Goal: Task Accomplishment & Management: Complete application form

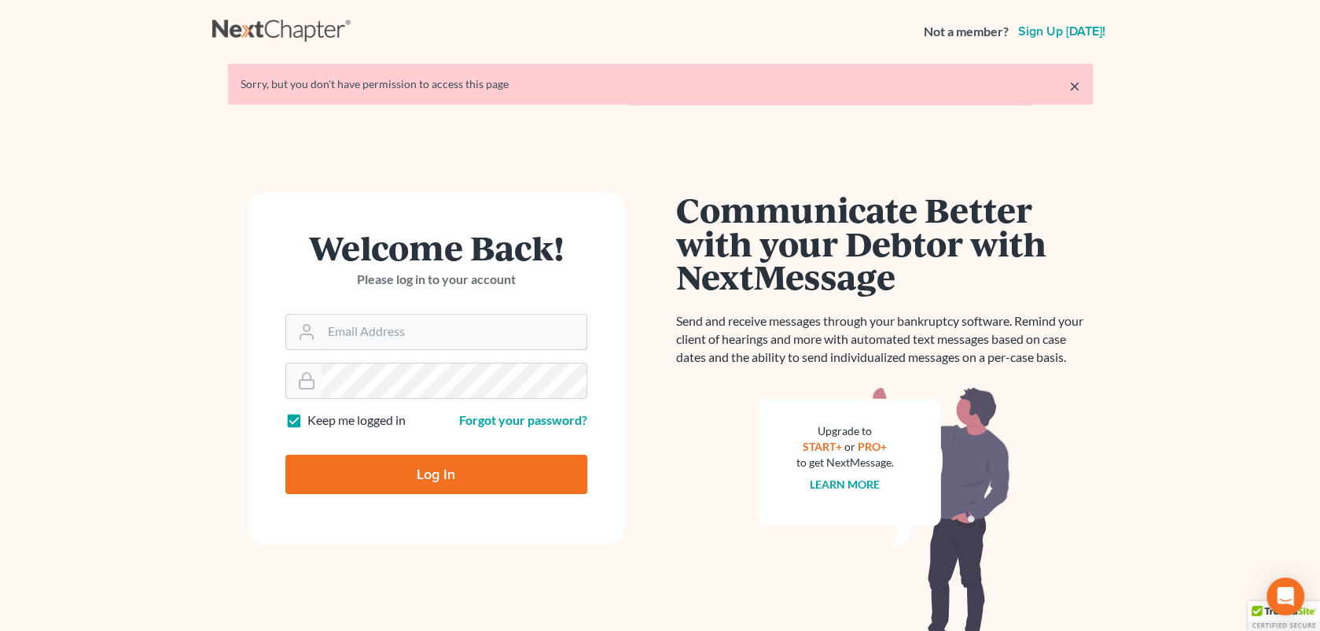
type input "[EMAIL_ADDRESS][DOMAIN_NAME]"
click at [481, 469] on input "Log In" at bounding box center [436, 474] width 302 height 39
type input "Thinking..."
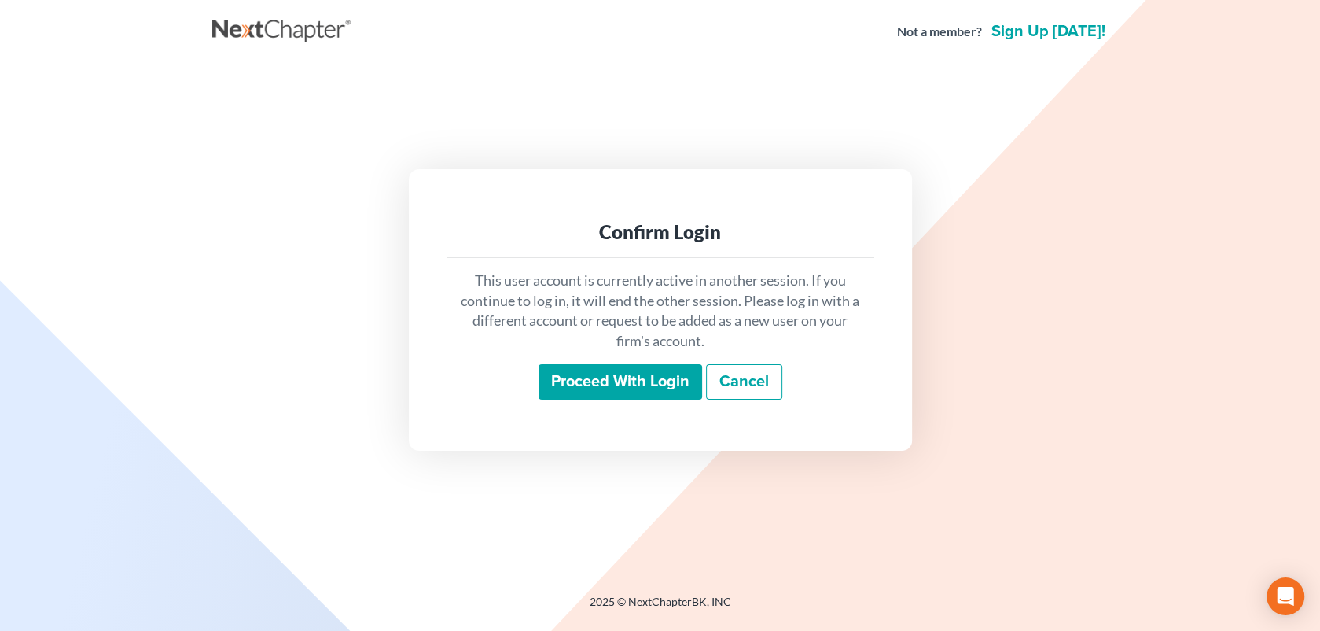
click at [602, 381] on input "Proceed with login" at bounding box center [621, 382] width 164 height 36
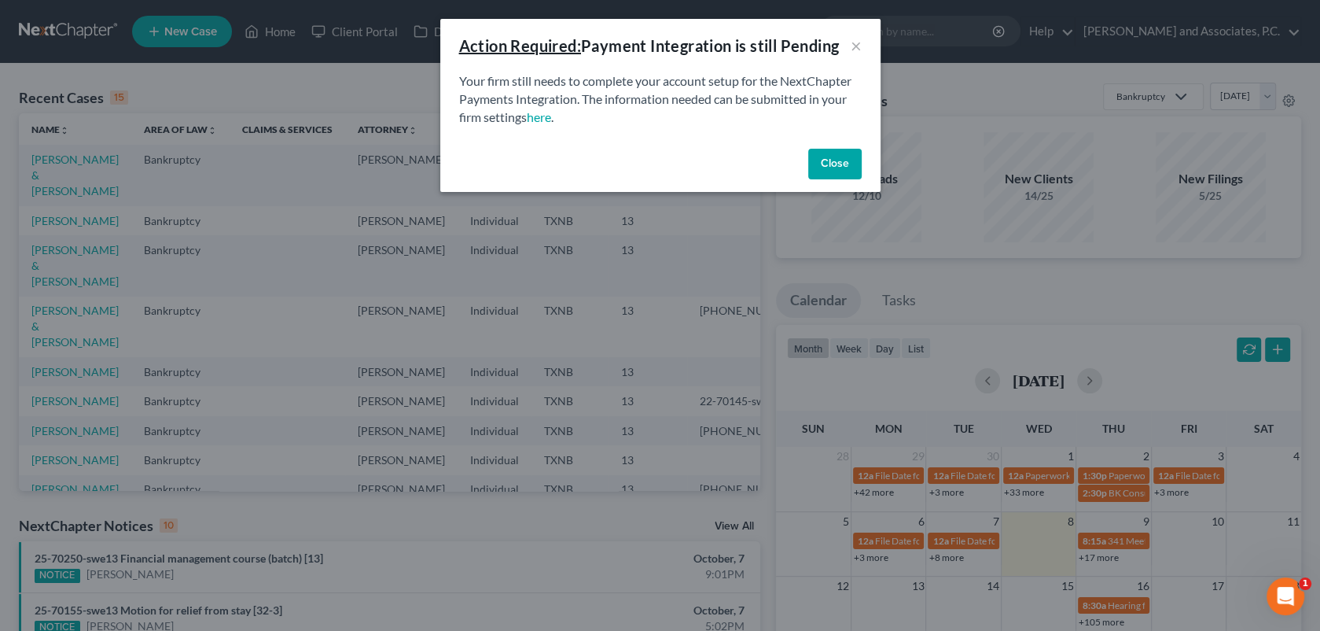
click at [837, 167] on button "Close" at bounding box center [834, 164] width 53 height 31
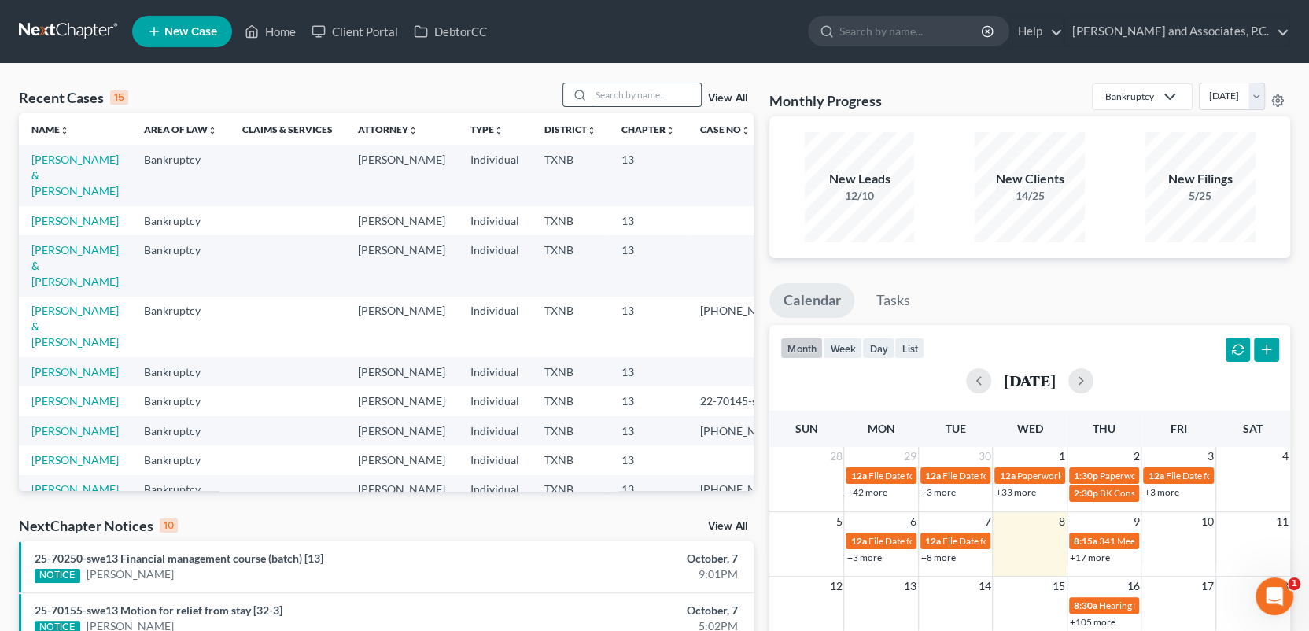
click at [620, 100] on input "search" at bounding box center [646, 94] width 110 height 23
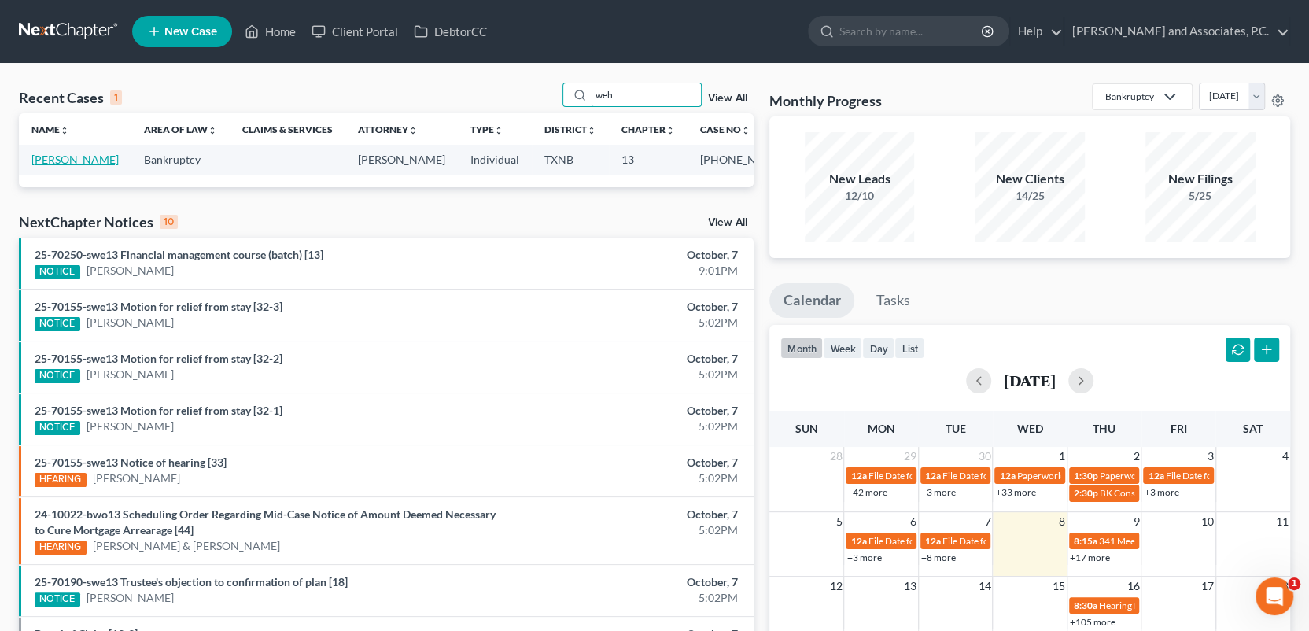
type input "weh"
click at [61, 166] on link "Wehmeier, Treacy" at bounding box center [74, 159] width 87 height 13
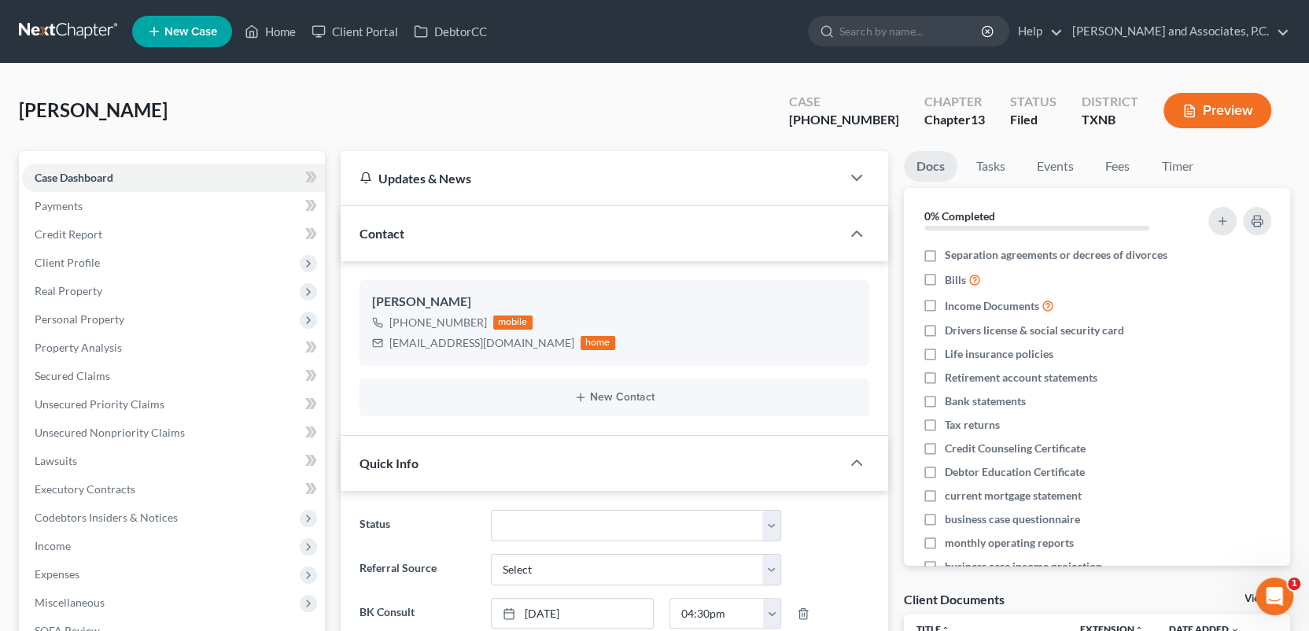
scroll to position [7442, 0]
click at [1249, 594] on link "View All" at bounding box center [1263, 598] width 39 height 11
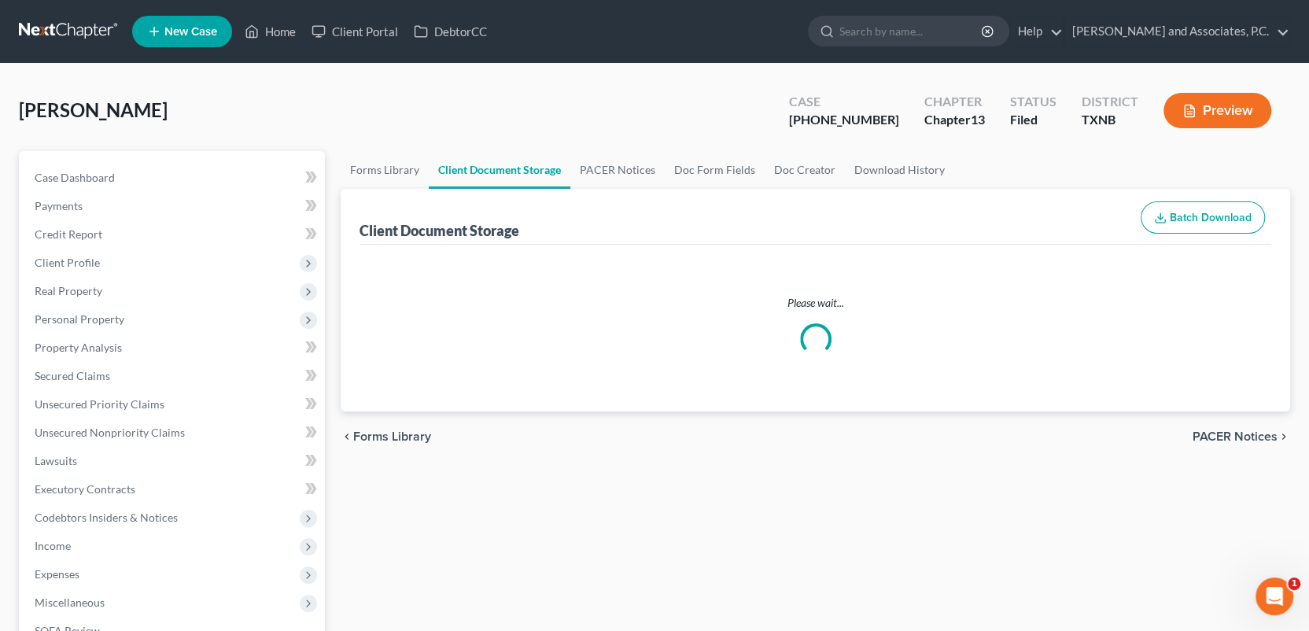
select select "18"
select select "21"
select select "10"
select select "6"
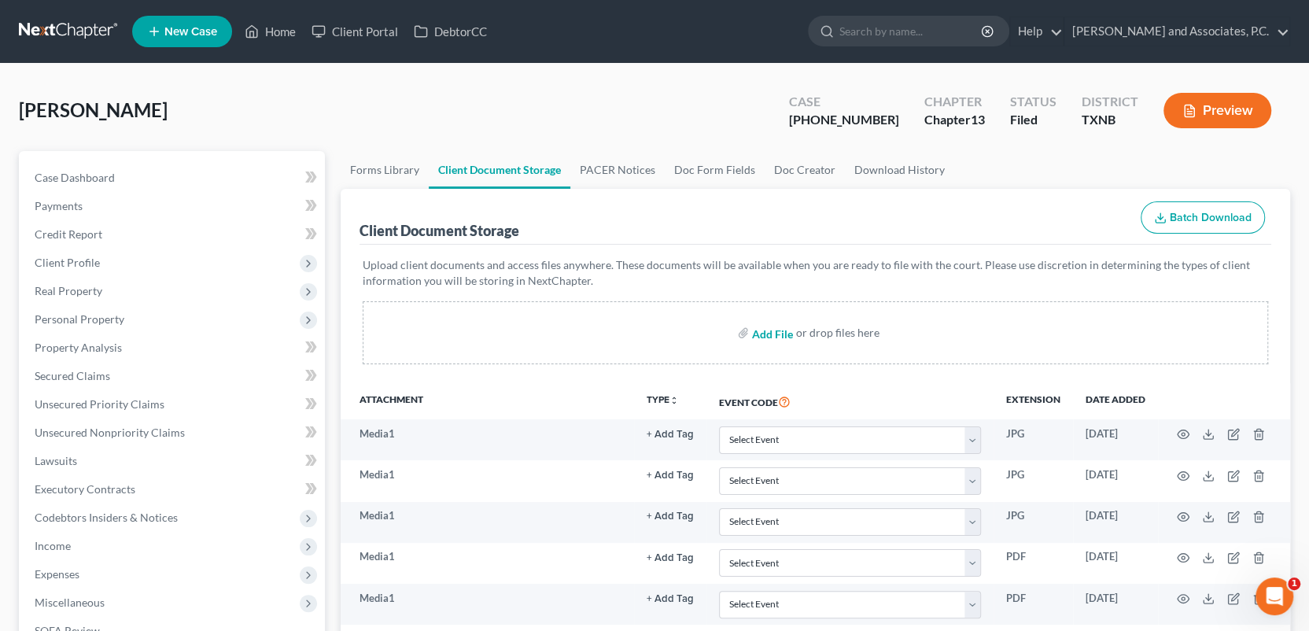
click at [779, 336] on input "file" at bounding box center [771, 332] width 38 height 28
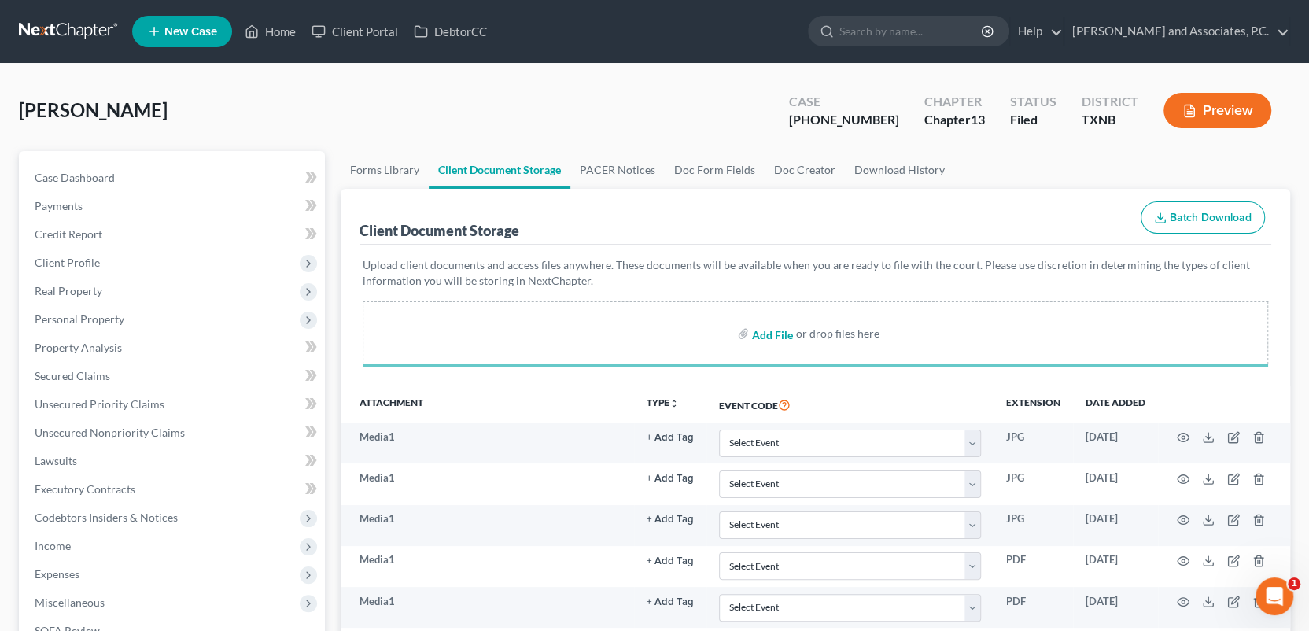
select select "18"
select select "21"
select select "10"
select select "6"
select select "18"
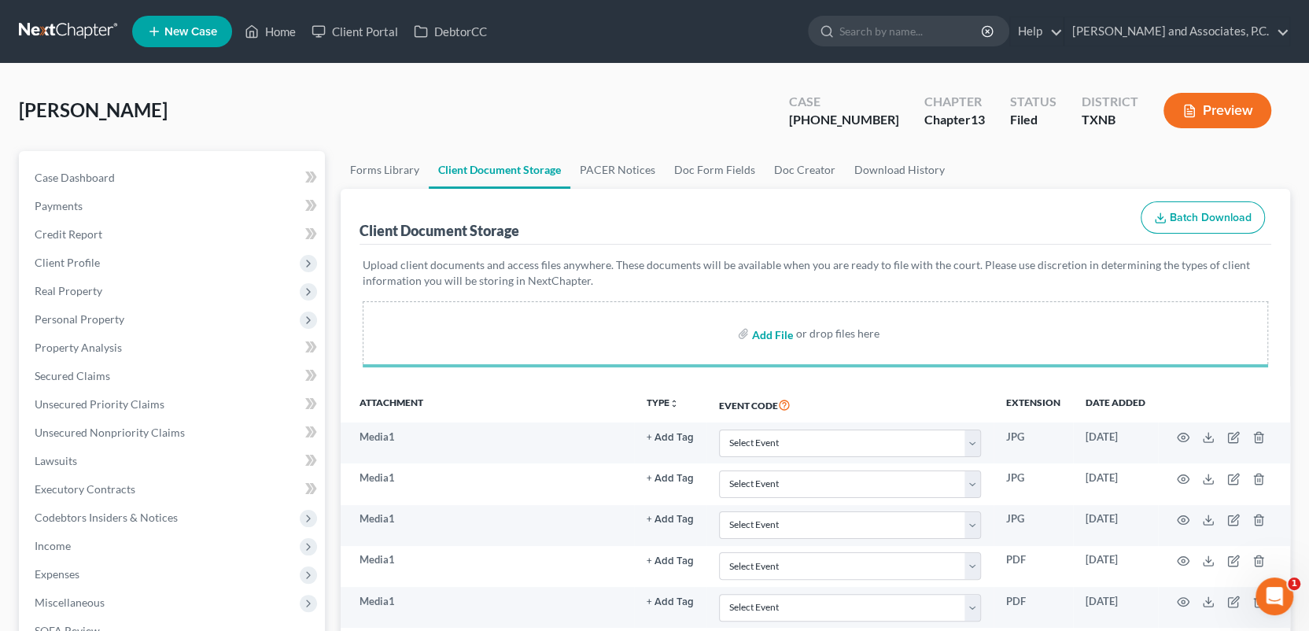
select select "21"
select select "10"
select select "6"
select select "18"
select select "21"
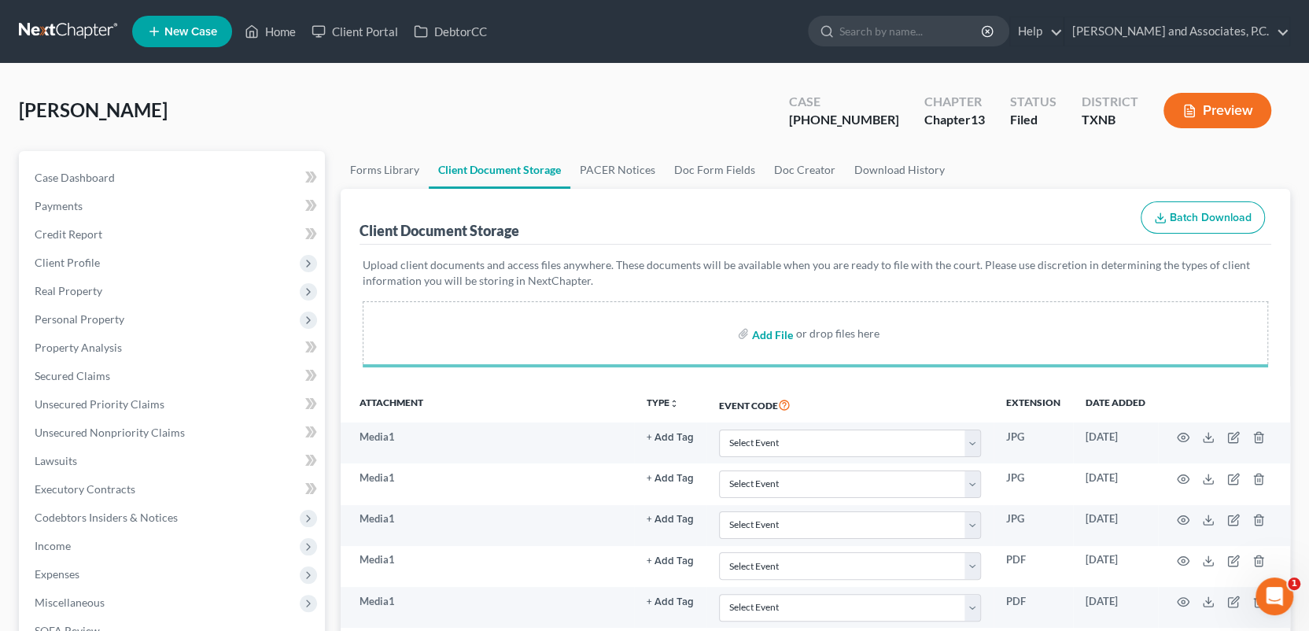
select select "10"
select select "6"
select select "18"
select select "21"
select select "10"
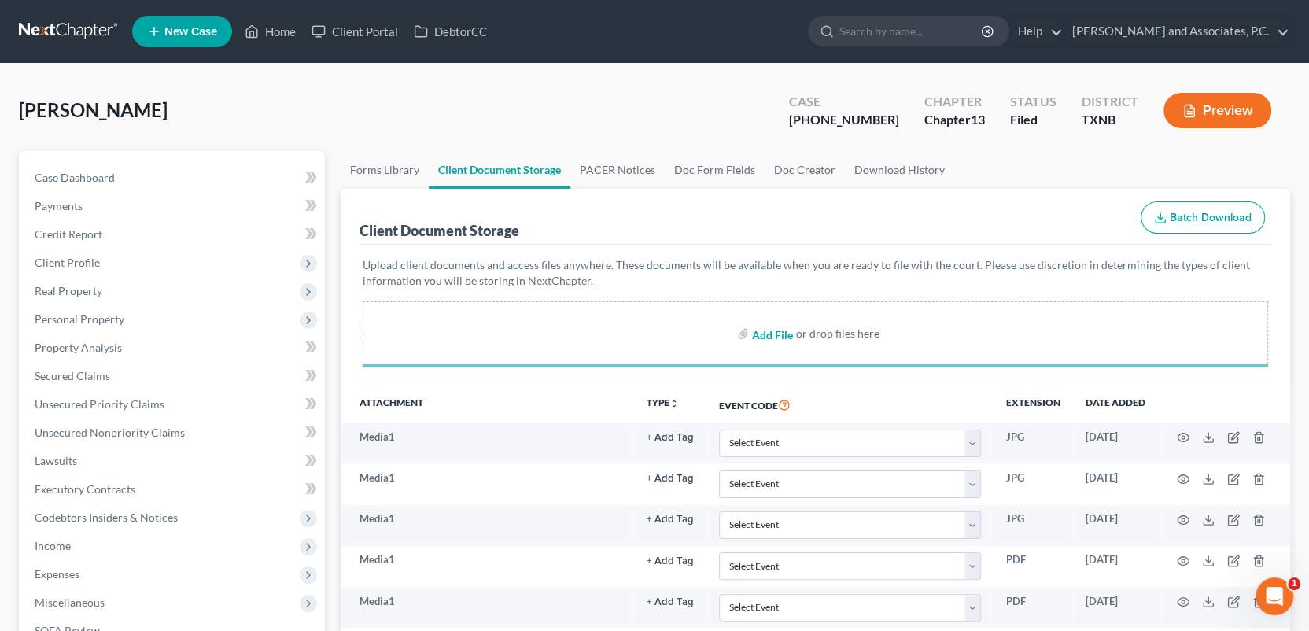
select select "6"
select select "18"
select select "21"
select select "10"
select select "6"
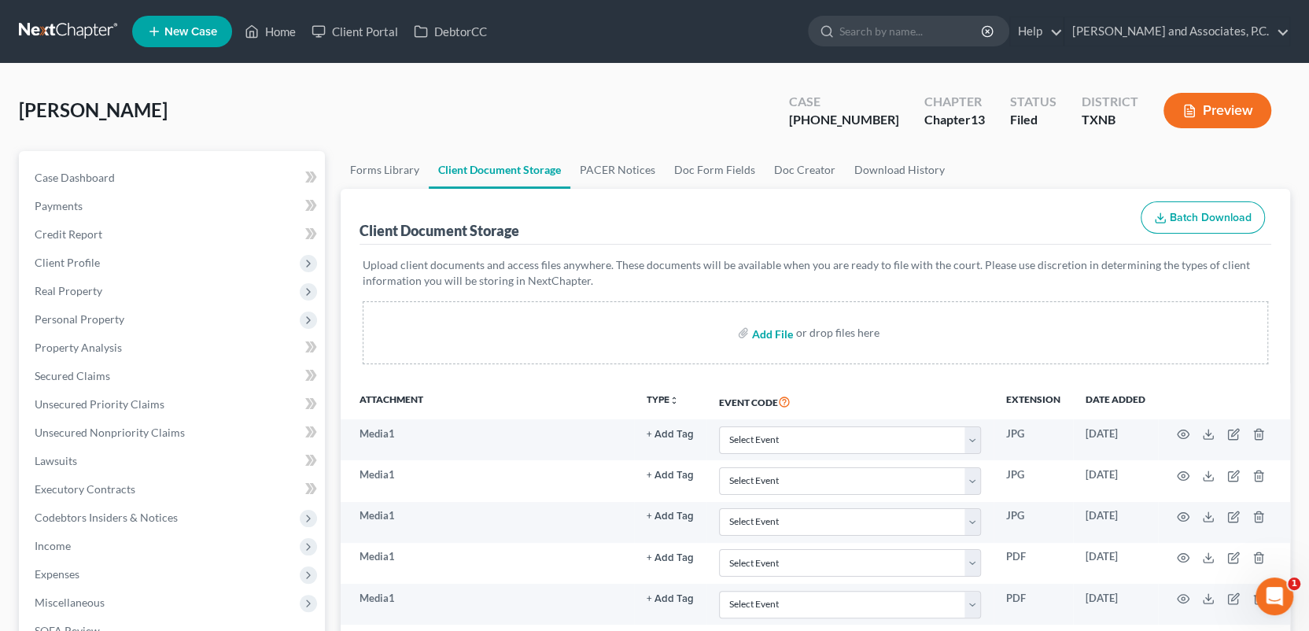
select select "18"
select select "21"
select select "10"
select select "6"
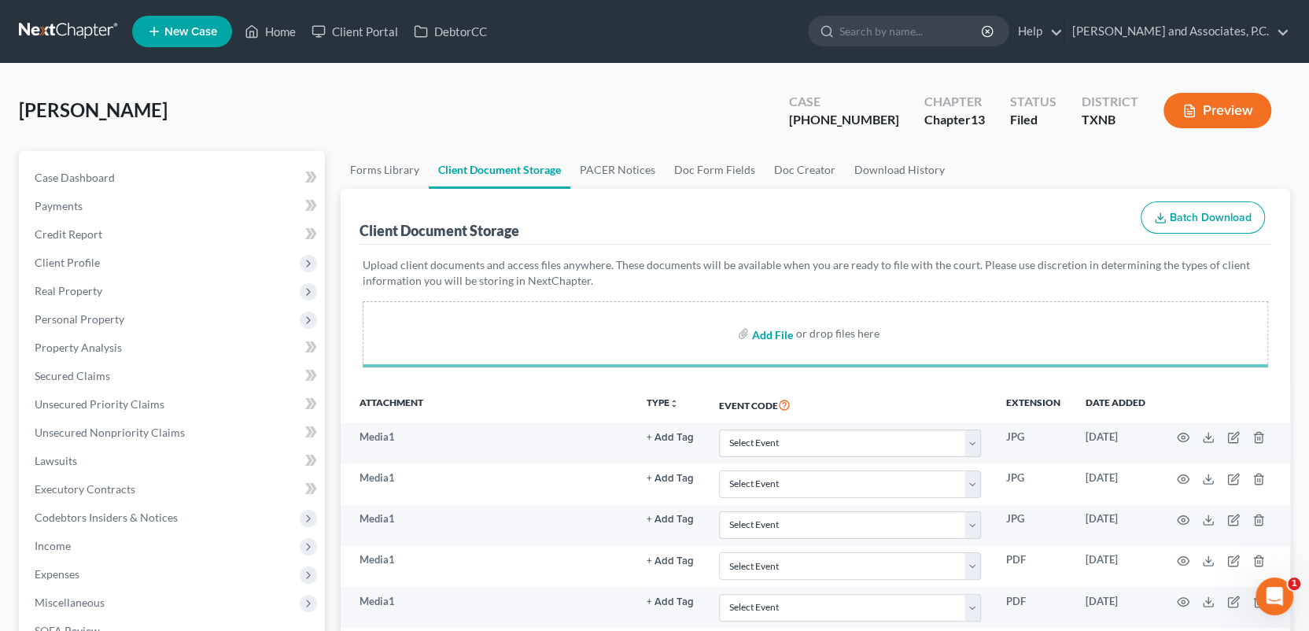
select select "18"
select select "21"
select select "10"
select select "6"
select select "18"
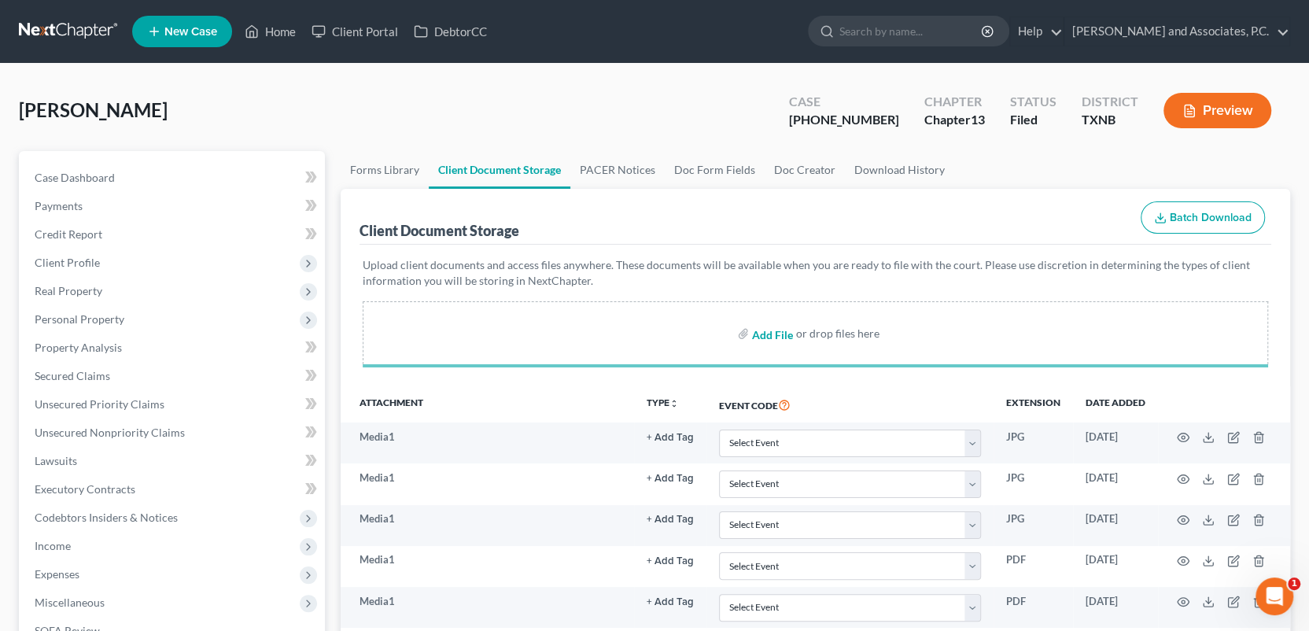
select select "21"
select select "10"
select select "6"
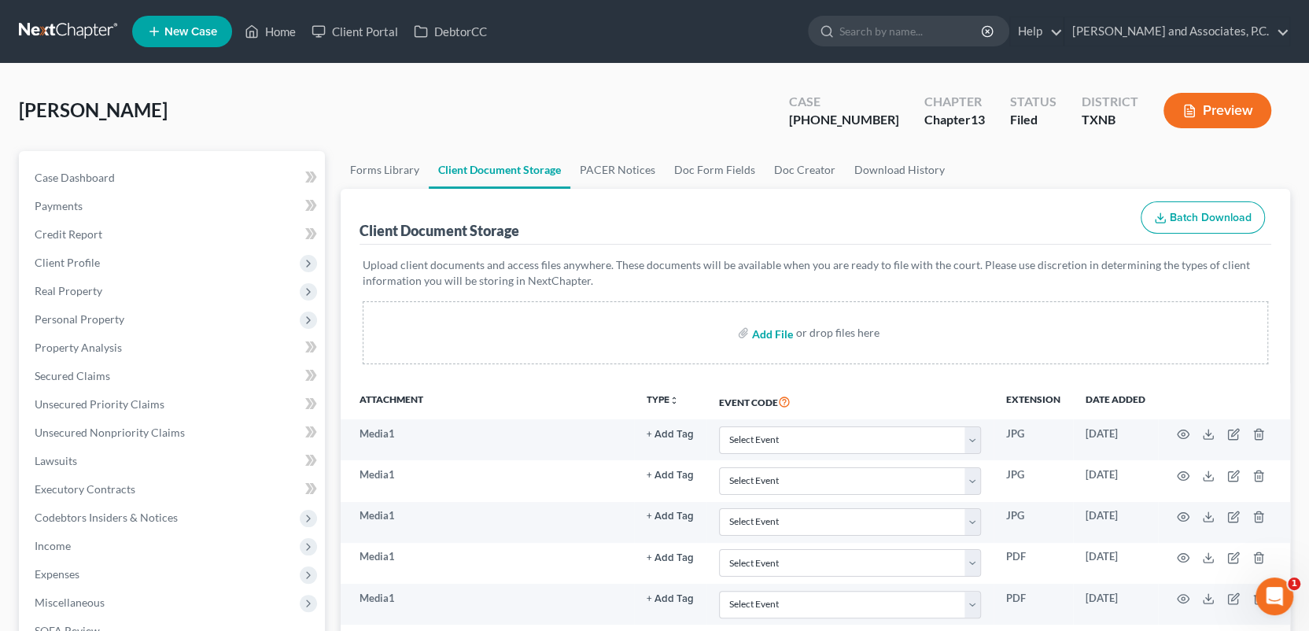
select select "18"
select select "21"
select select "10"
select select "6"
click at [259, 28] on icon at bounding box center [252, 31] width 14 height 19
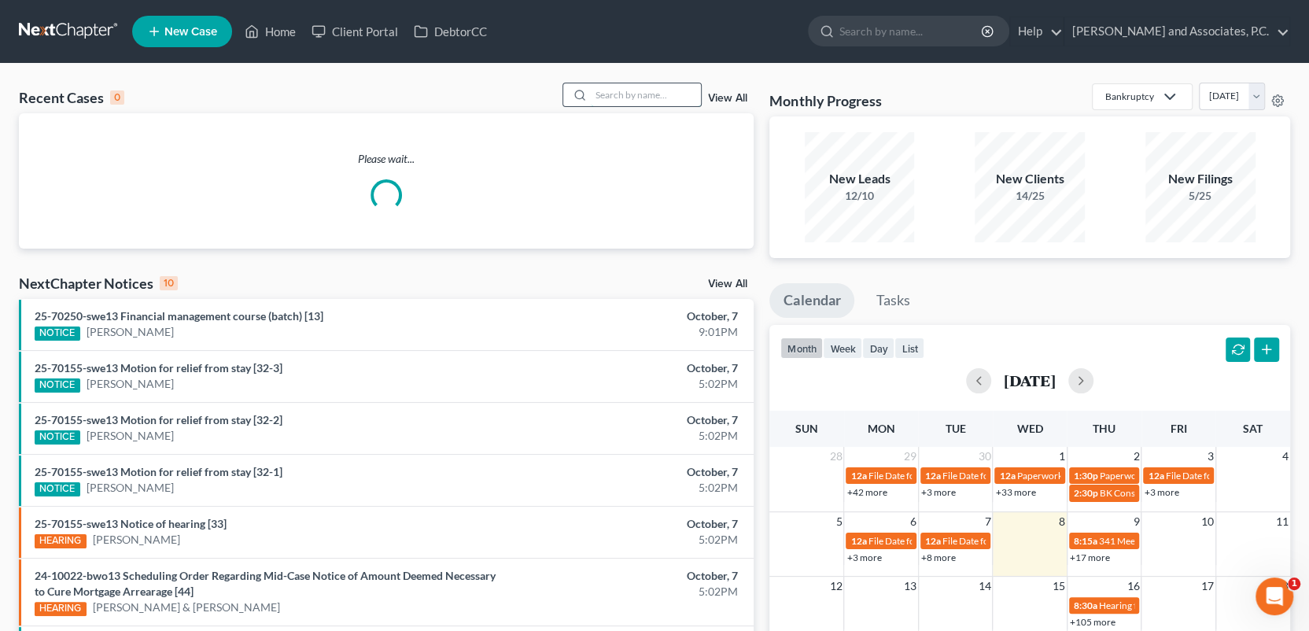
click at [609, 94] on input "search" at bounding box center [646, 94] width 110 height 23
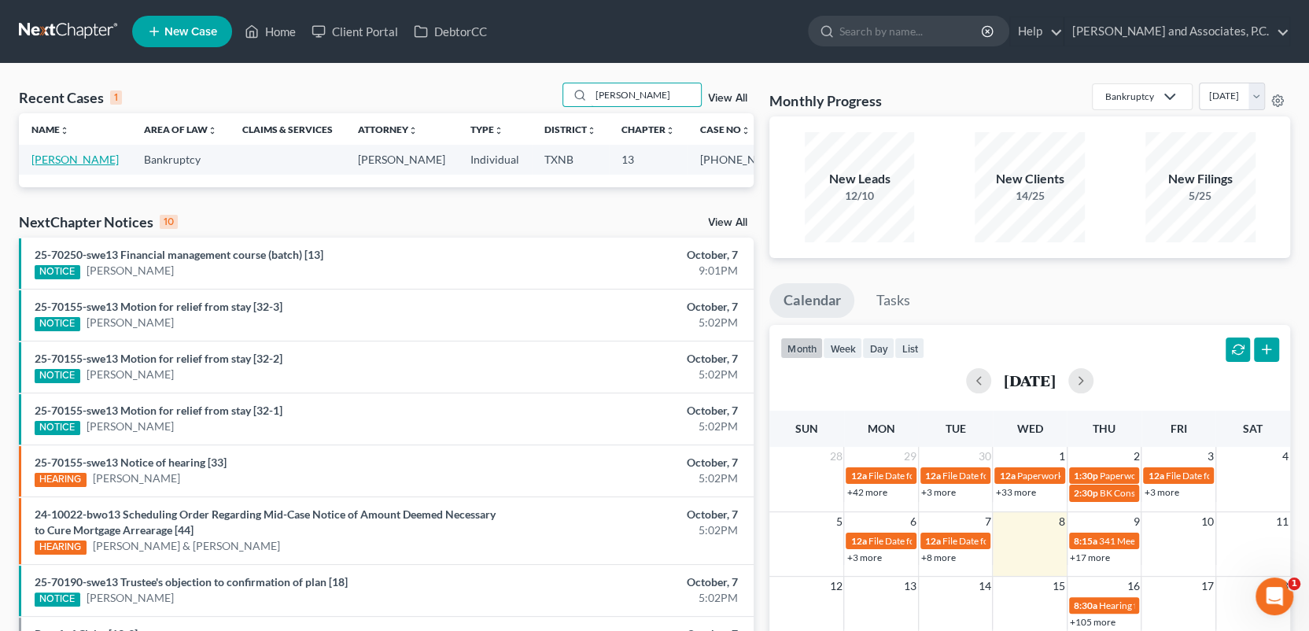
type input "sams"
click at [68, 161] on link "Sams, James" at bounding box center [74, 159] width 87 height 13
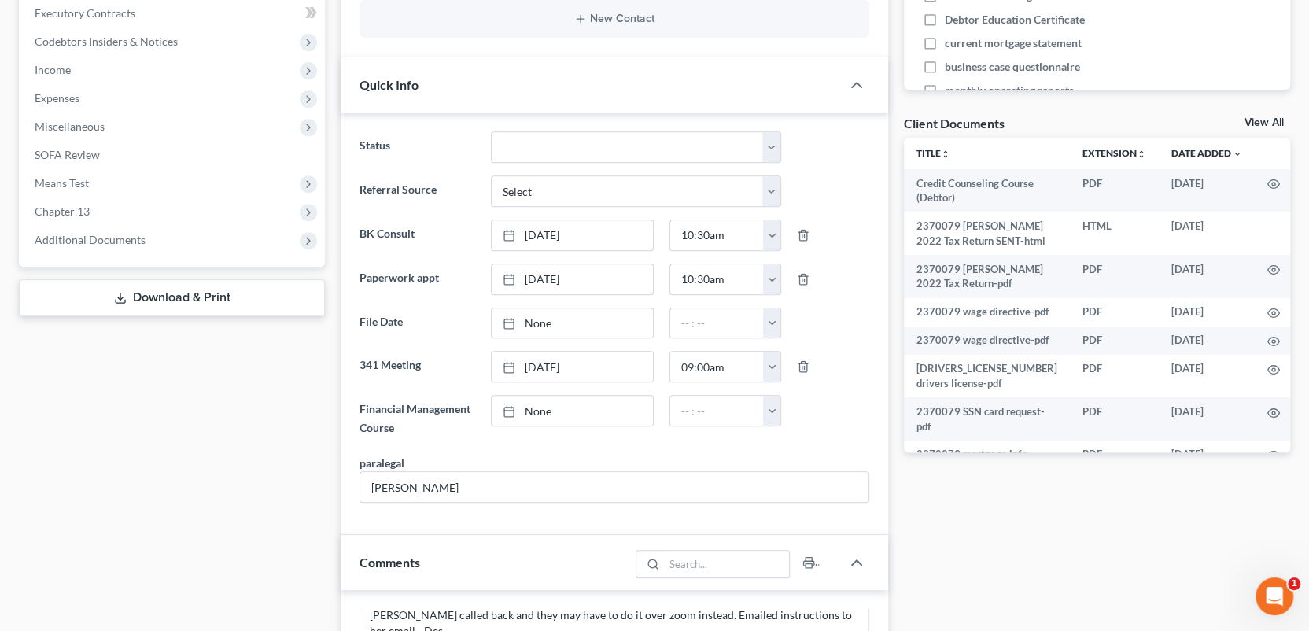
scroll to position [550, 0]
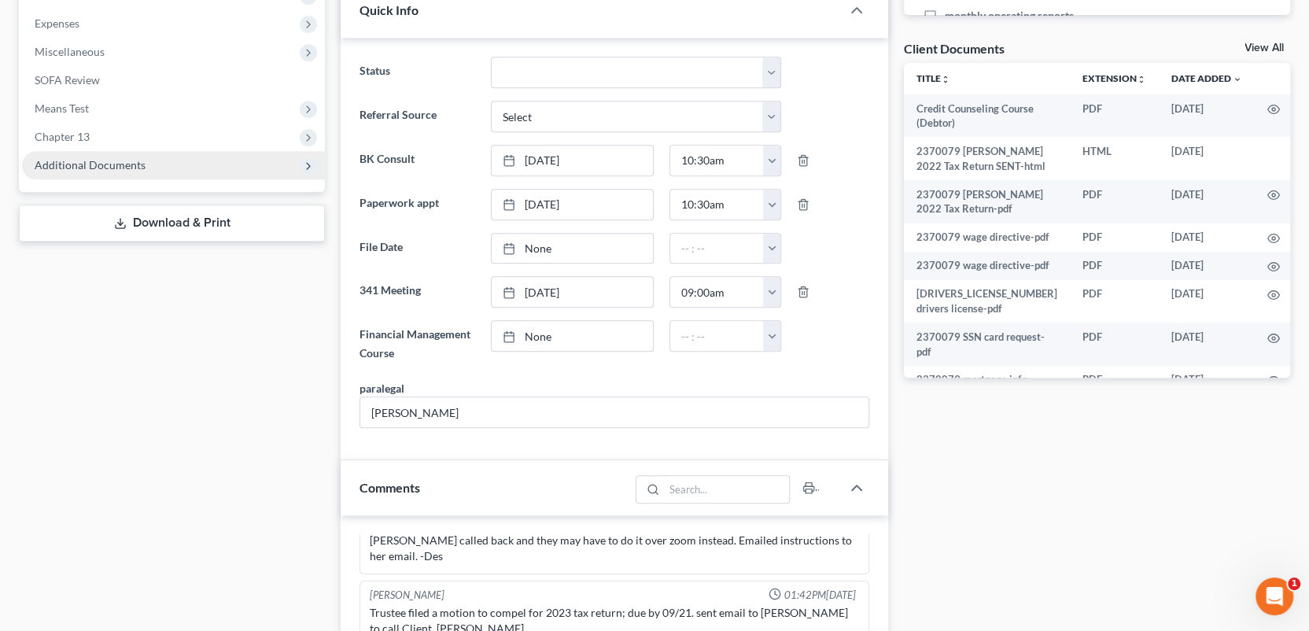
click at [99, 169] on span "Additional Documents" at bounding box center [90, 164] width 111 height 13
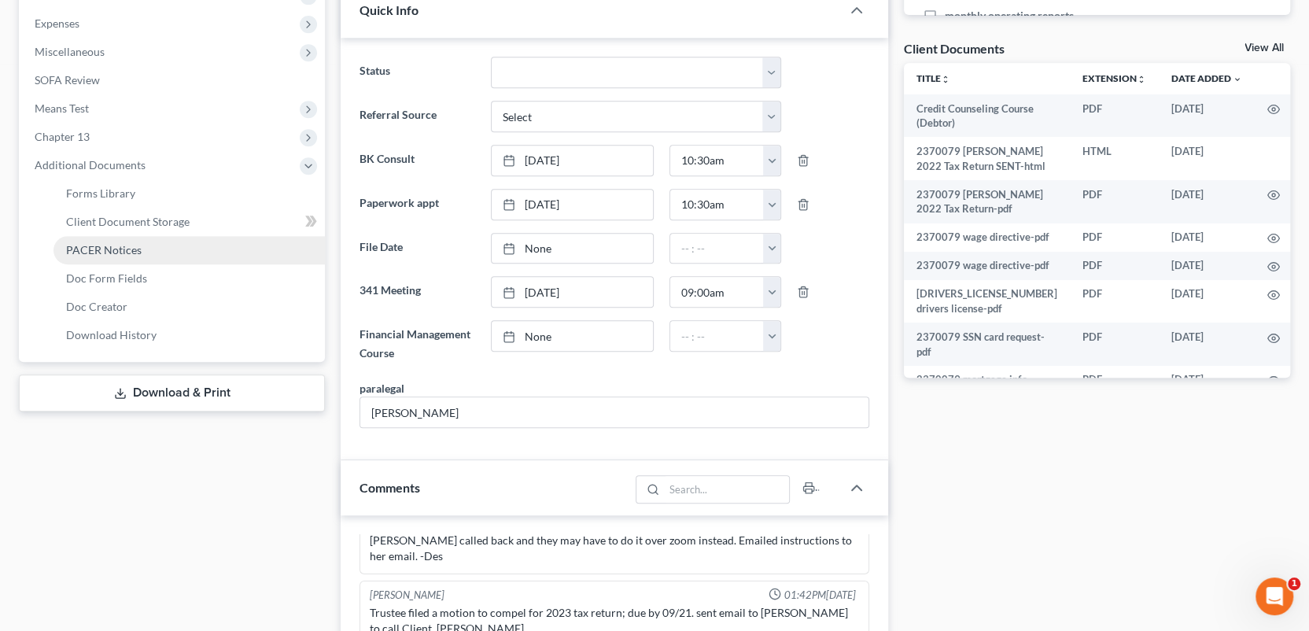
click at [116, 249] on span "PACER Notices" at bounding box center [103, 249] width 75 height 13
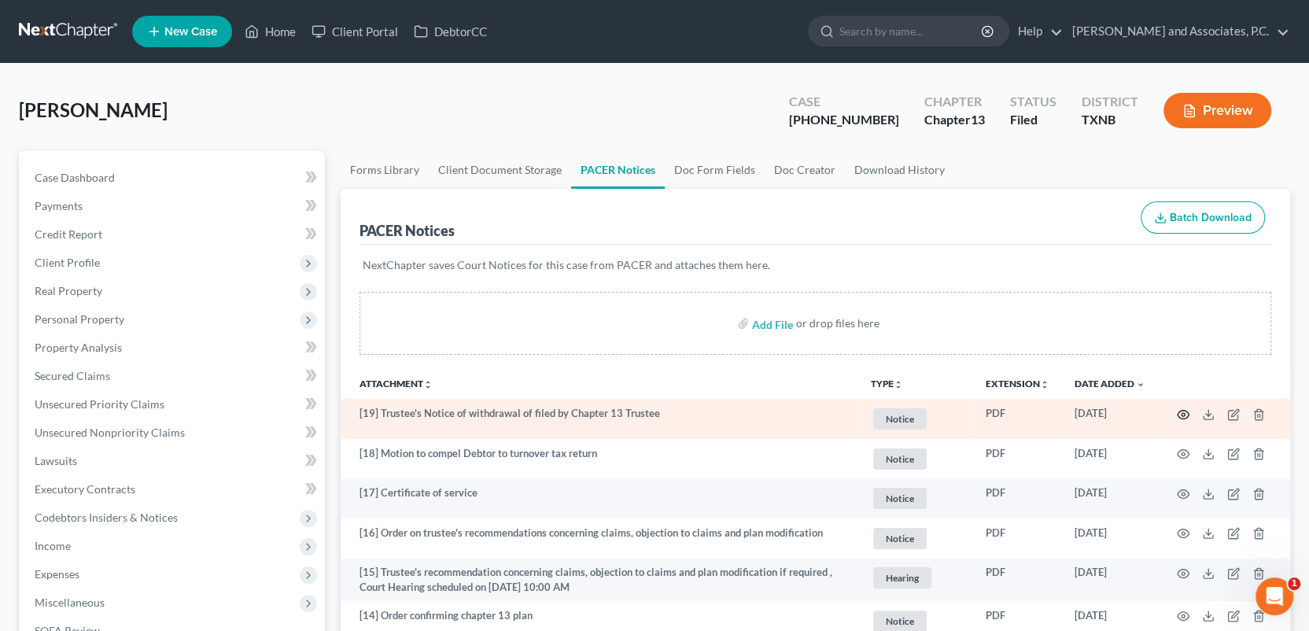
click at [1181, 413] on circle "button" at bounding box center [1182, 414] width 3 height 3
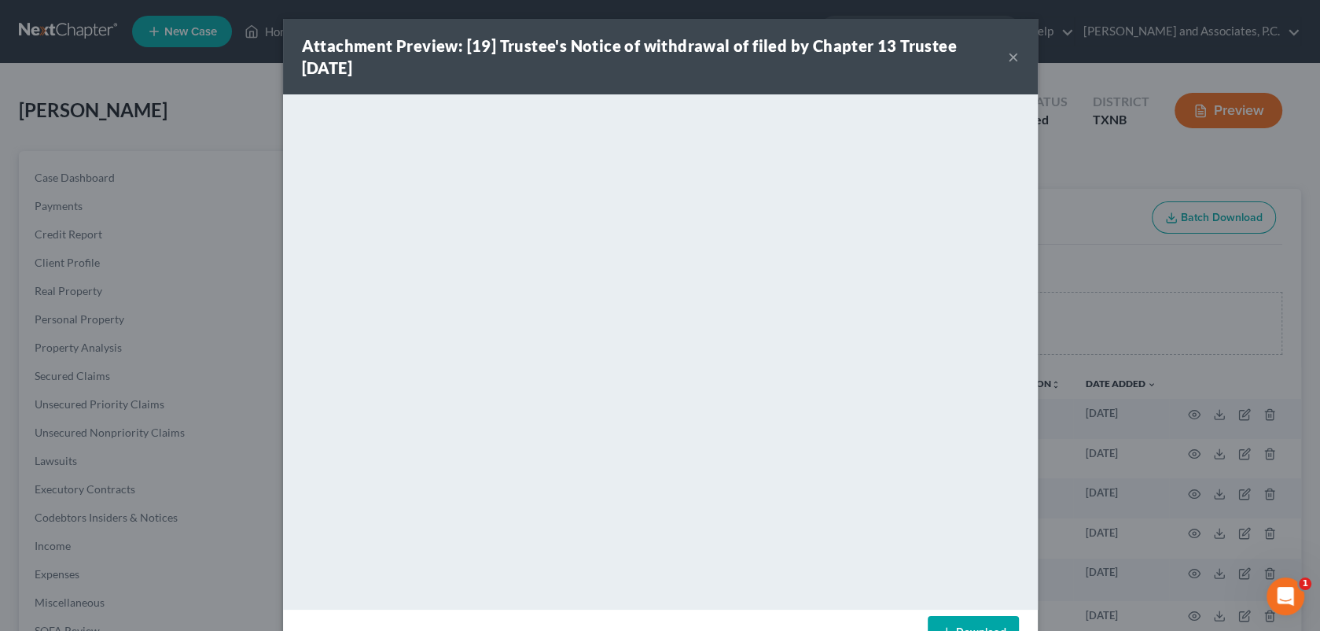
click at [1008, 58] on button "×" at bounding box center [1013, 56] width 11 height 19
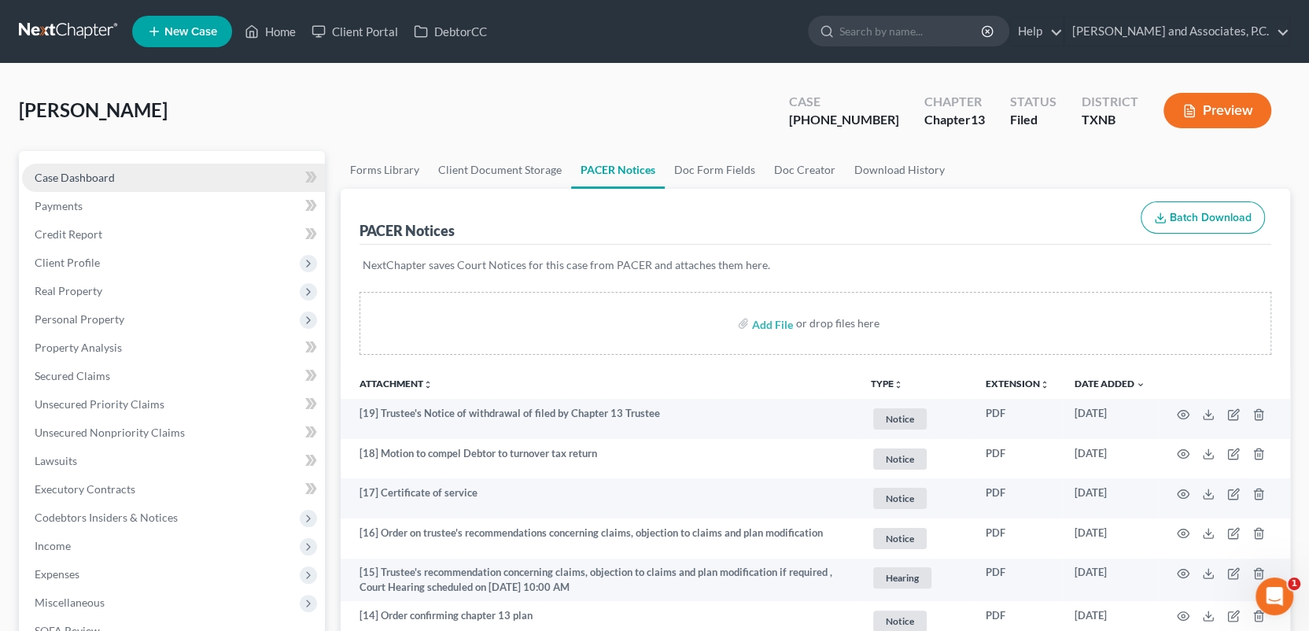
click at [103, 175] on span "Case Dashboard" at bounding box center [75, 177] width 80 height 13
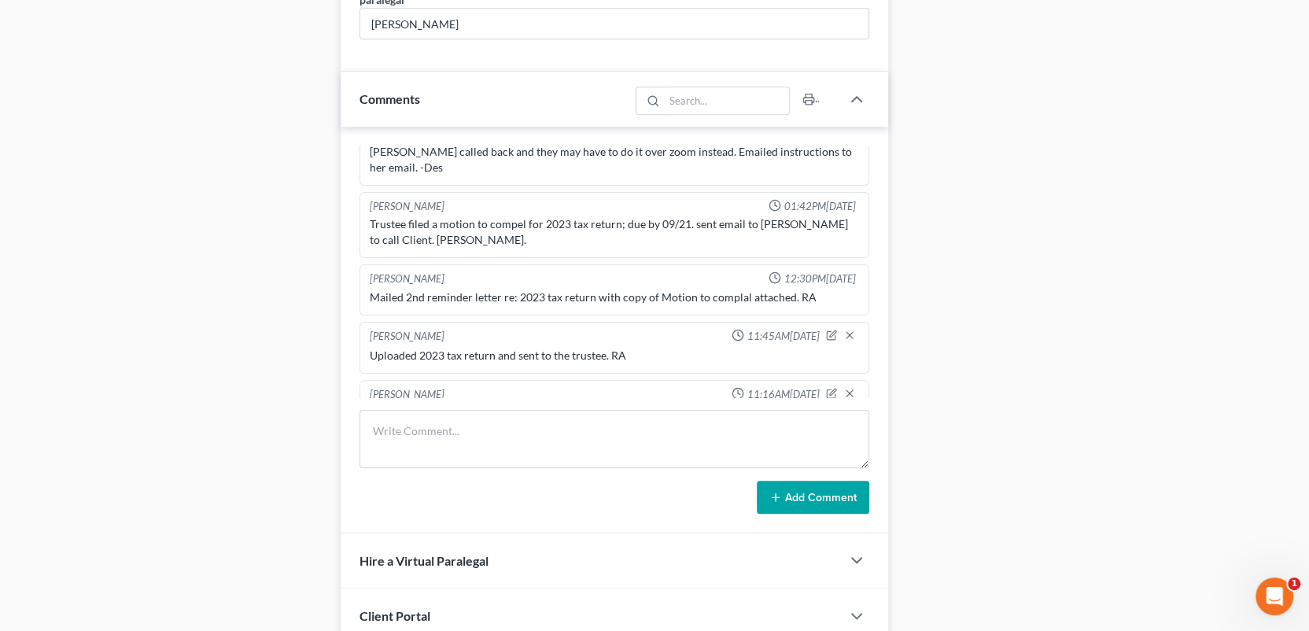
scroll to position [944, 0]
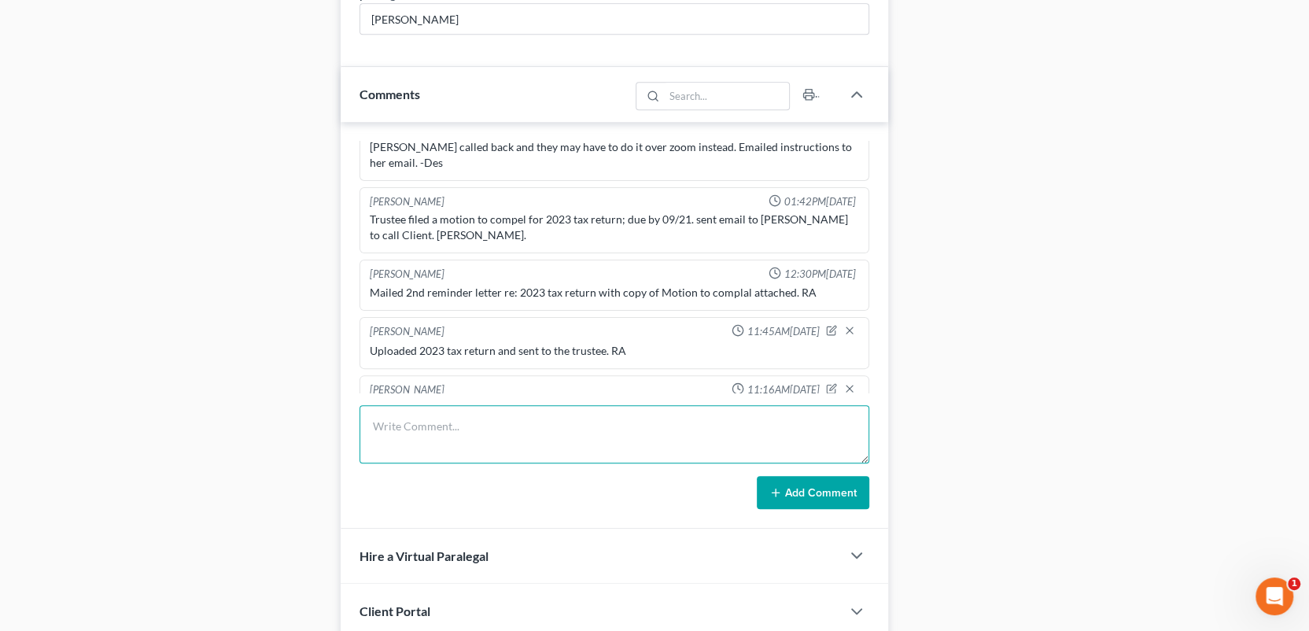
click at [412, 425] on textarea at bounding box center [614, 434] width 510 height 58
type textarea "Client called and stated that he was making 2 payments today to get his account…"
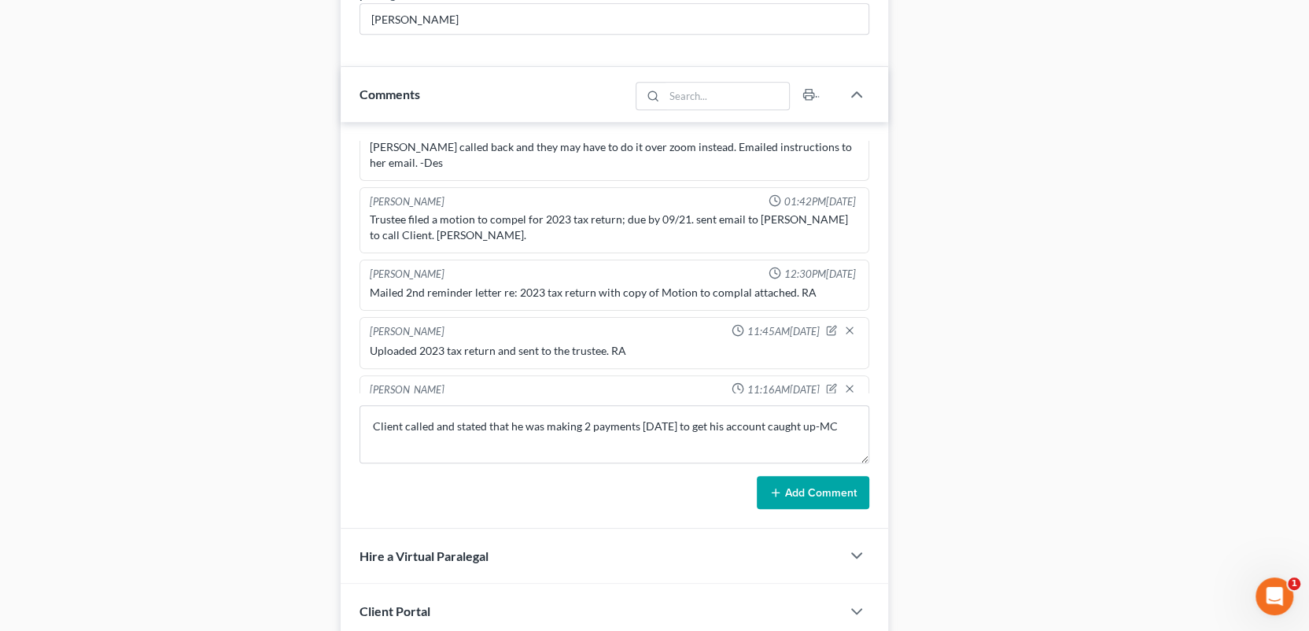
click at [819, 489] on button "Add Comment" at bounding box center [812, 492] width 112 height 33
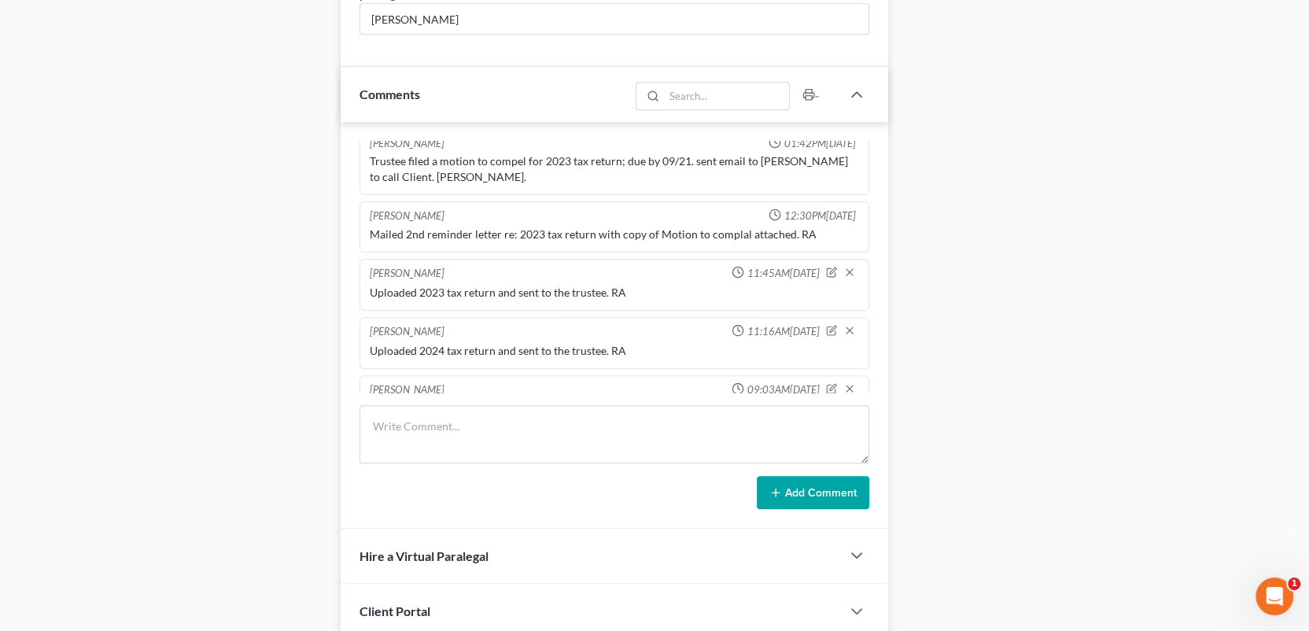
scroll to position [0, 0]
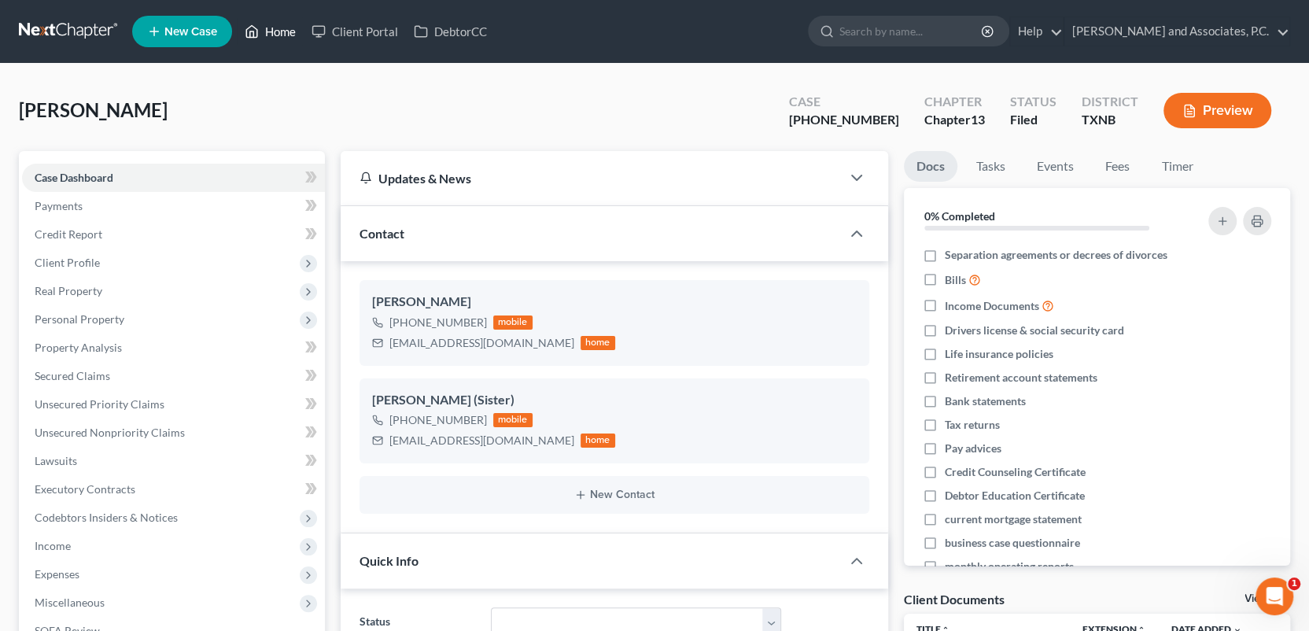
click at [274, 33] on link "Home" at bounding box center [270, 31] width 67 height 28
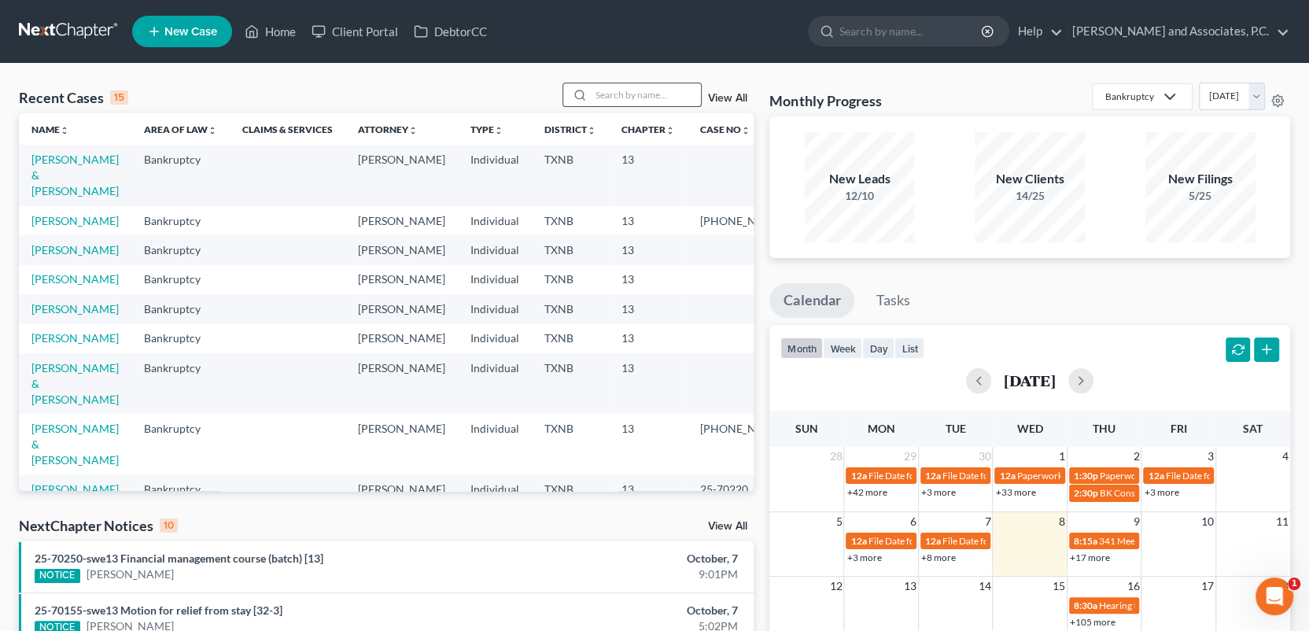
click at [620, 93] on input "search" at bounding box center [646, 94] width 110 height 23
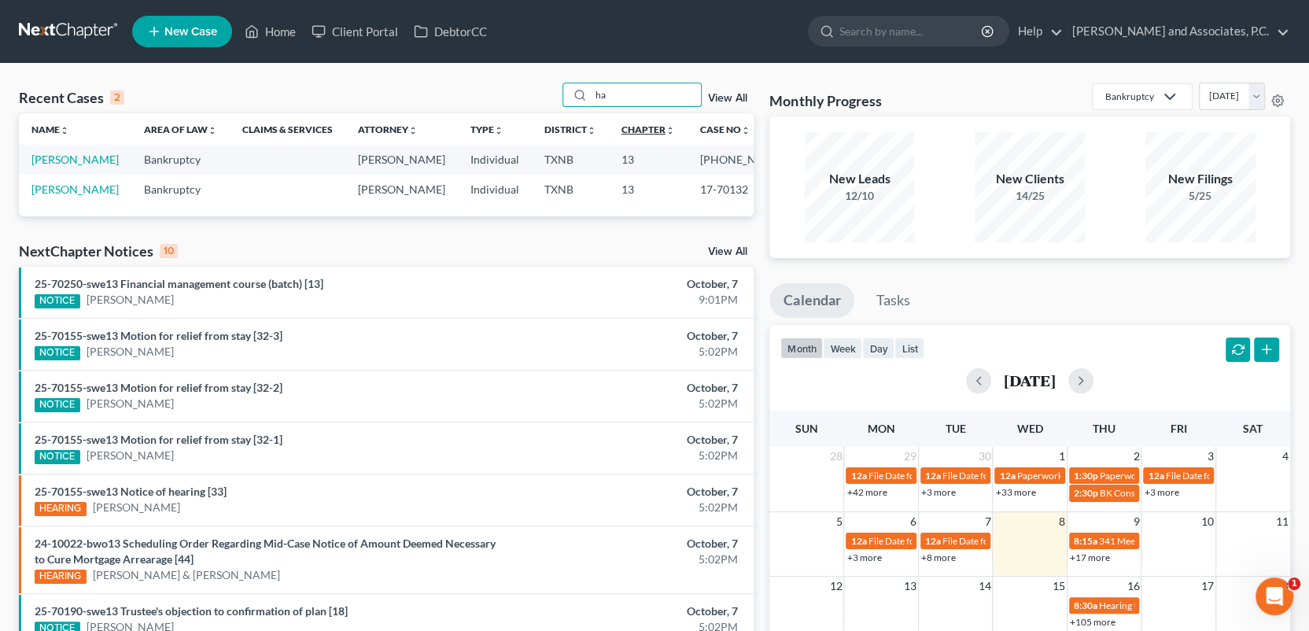
type input "h"
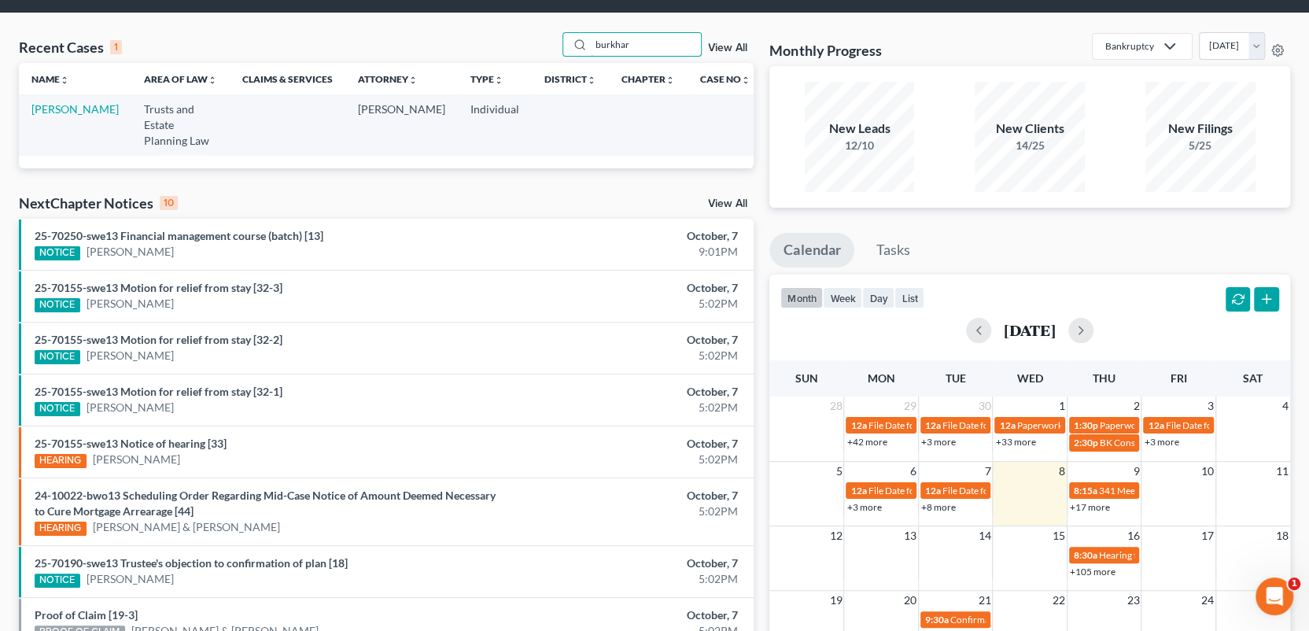
scroll to position [79, 0]
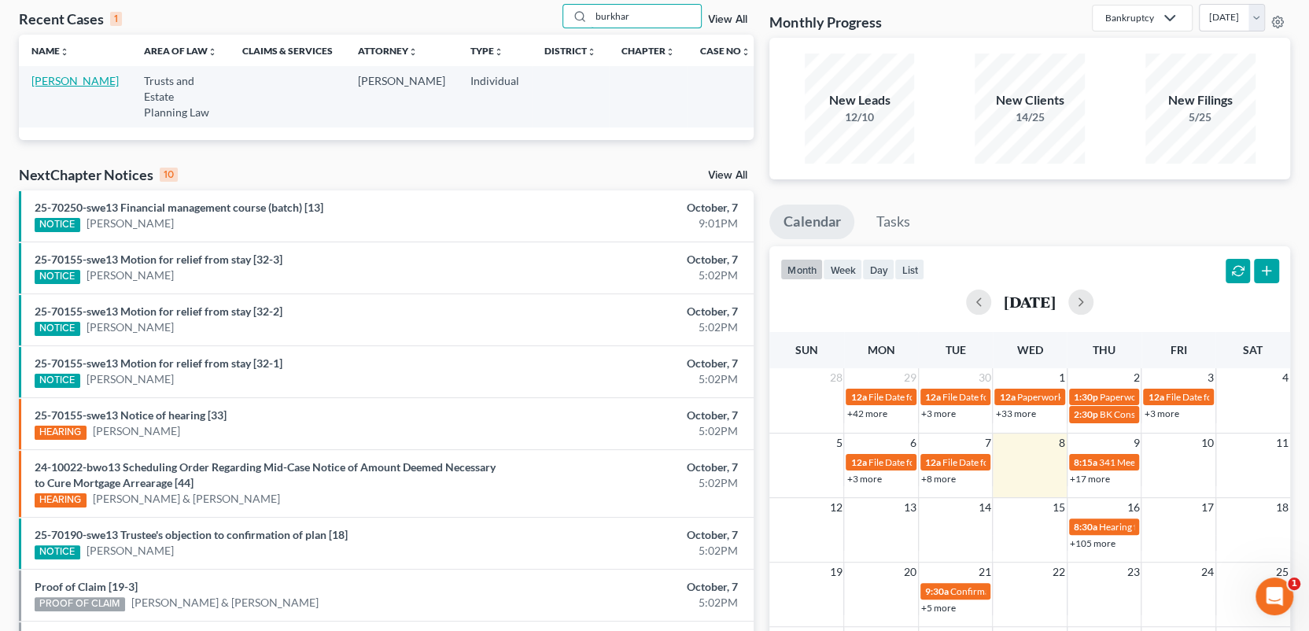
type input "burkhar"
click at [51, 83] on link "Burkhart, Kim" at bounding box center [74, 80] width 87 height 13
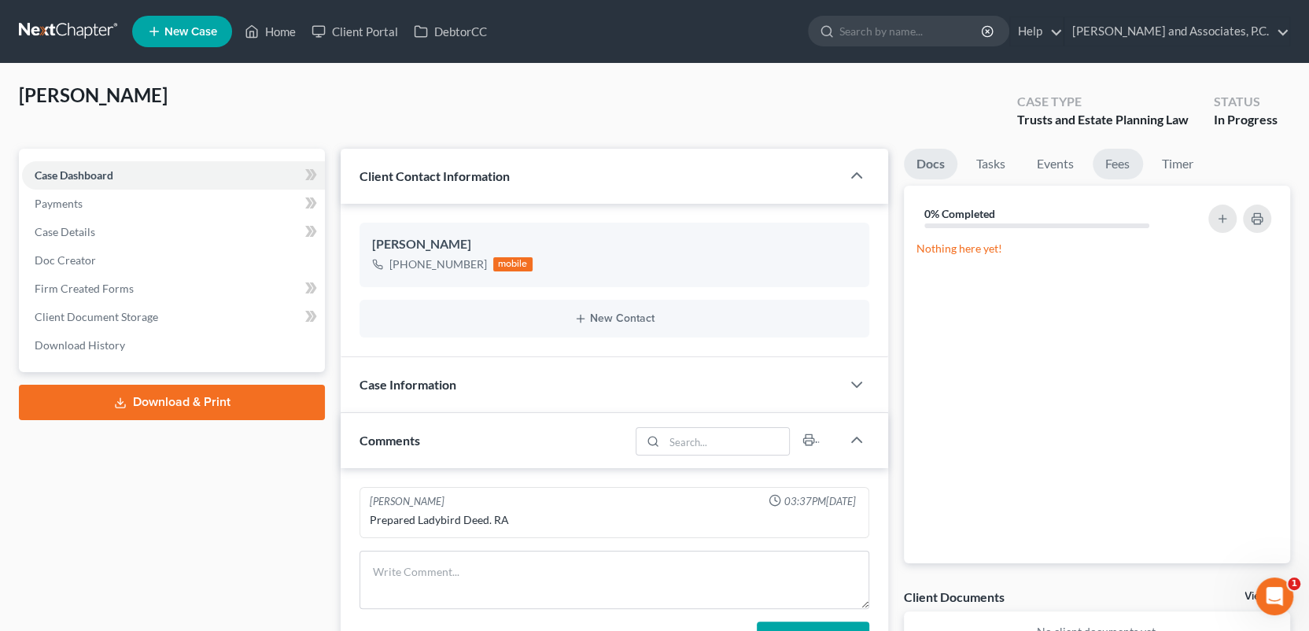
click at [1114, 171] on link "Fees" at bounding box center [1117, 164] width 50 height 31
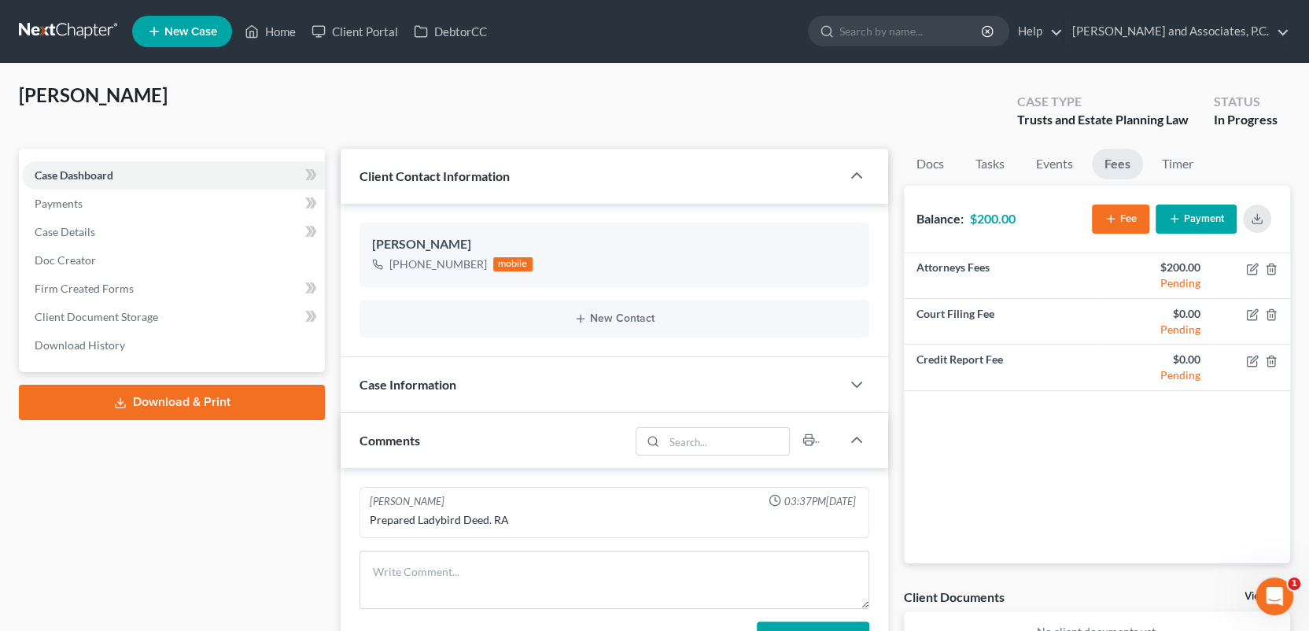
click at [1194, 223] on button "Payment" at bounding box center [1195, 218] width 81 height 29
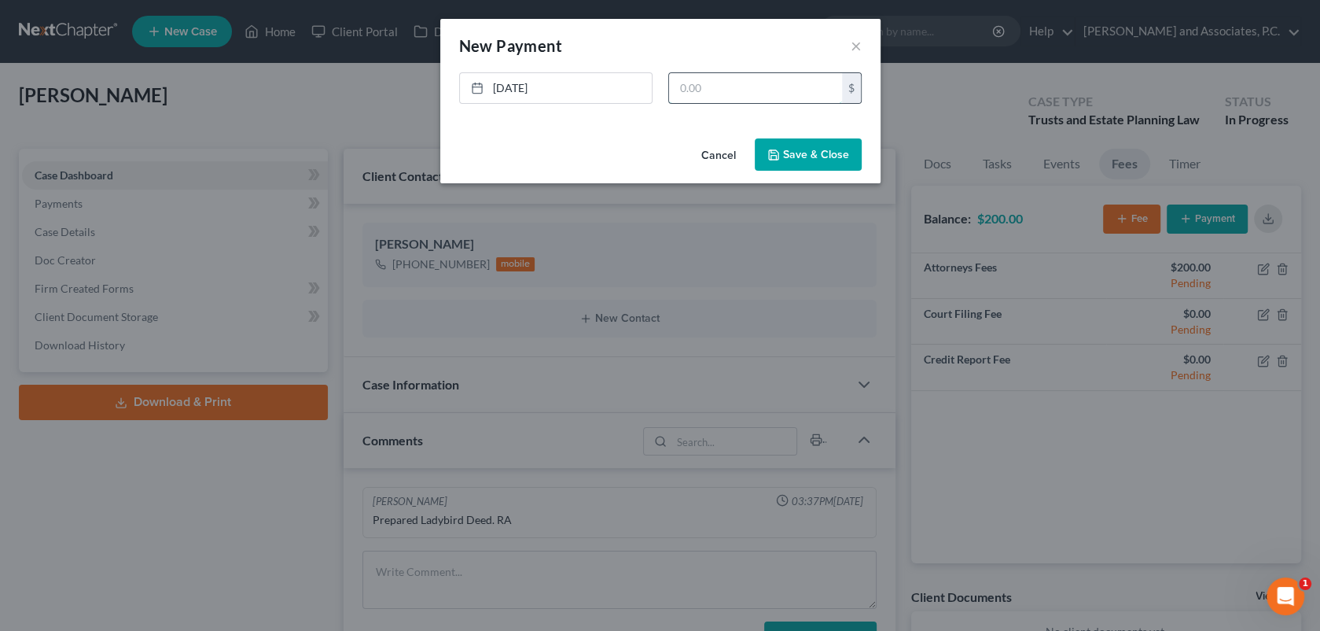
click at [675, 86] on input "text" at bounding box center [755, 88] width 173 height 30
type input "200.00"
click at [832, 149] on button "Save & Close" at bounding box center [808, 154] width 107 height 33
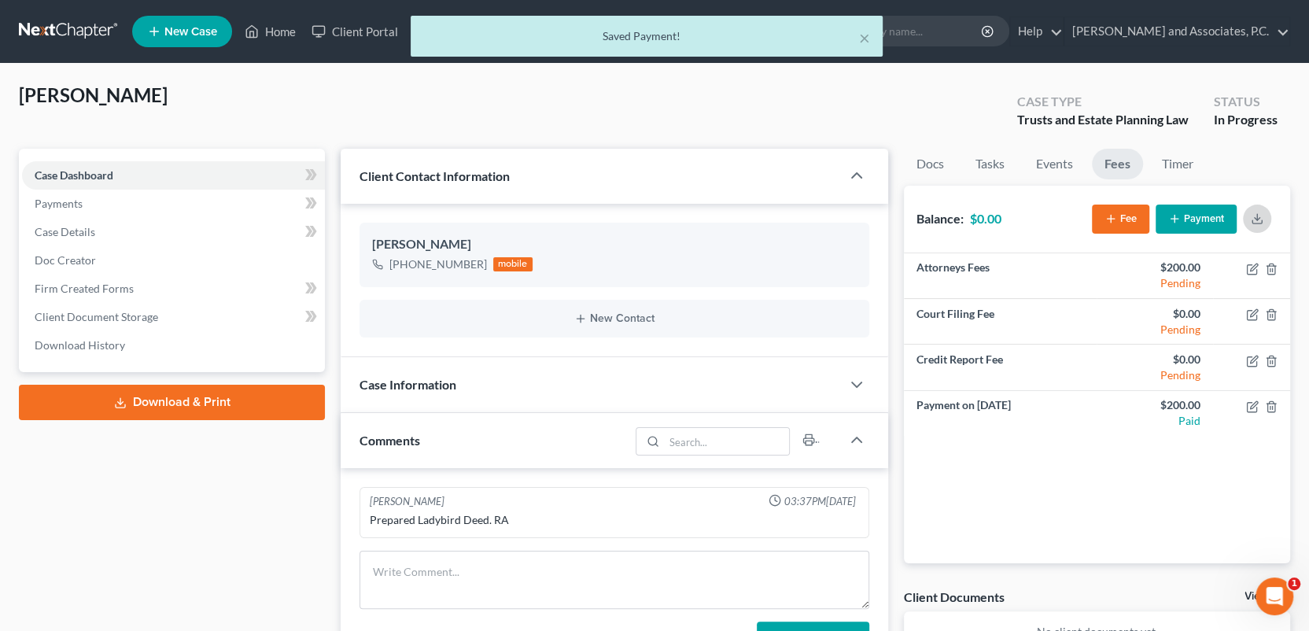
click at [1261, 217] on icon "button" at bounding box center [1256, 218] width 13 height 13
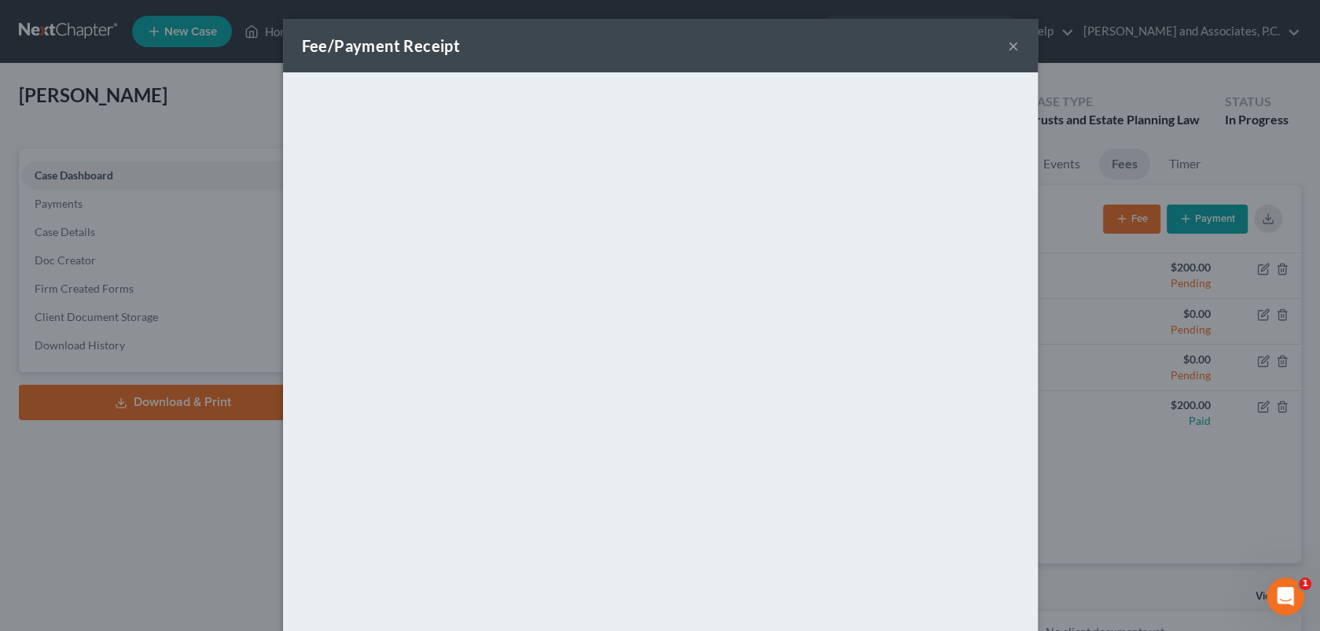
click at [1008, 47] on button "×" at bounding box center [1013, 45] width 11 height 19
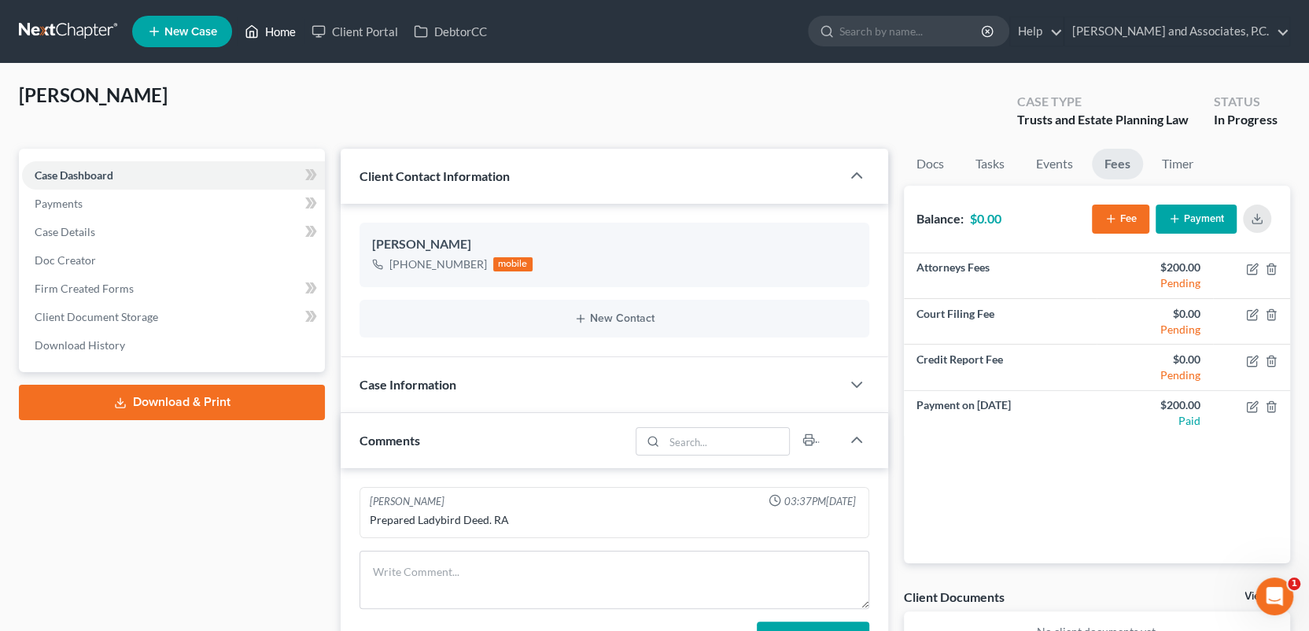
click at [291, 32] on link "Home" at bounding box center [270, 31] width 67 height 28
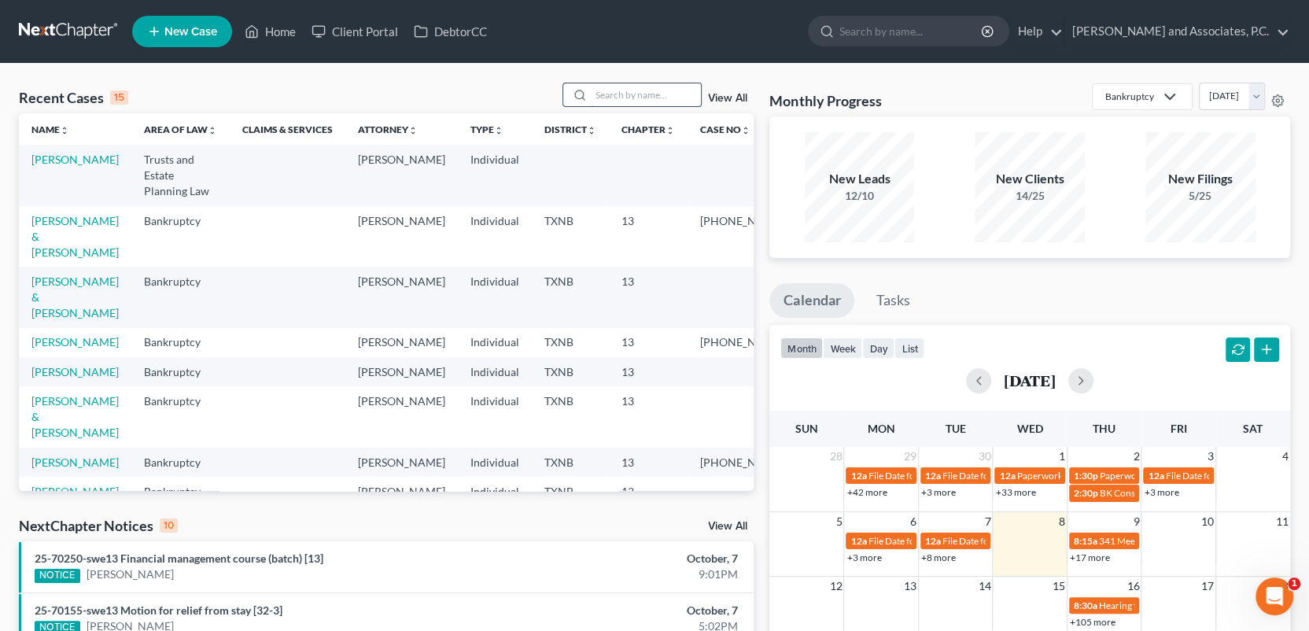
click at [644, 87] on input "search" at bounding box center [646, 94] width 110 height 23
type input "J"
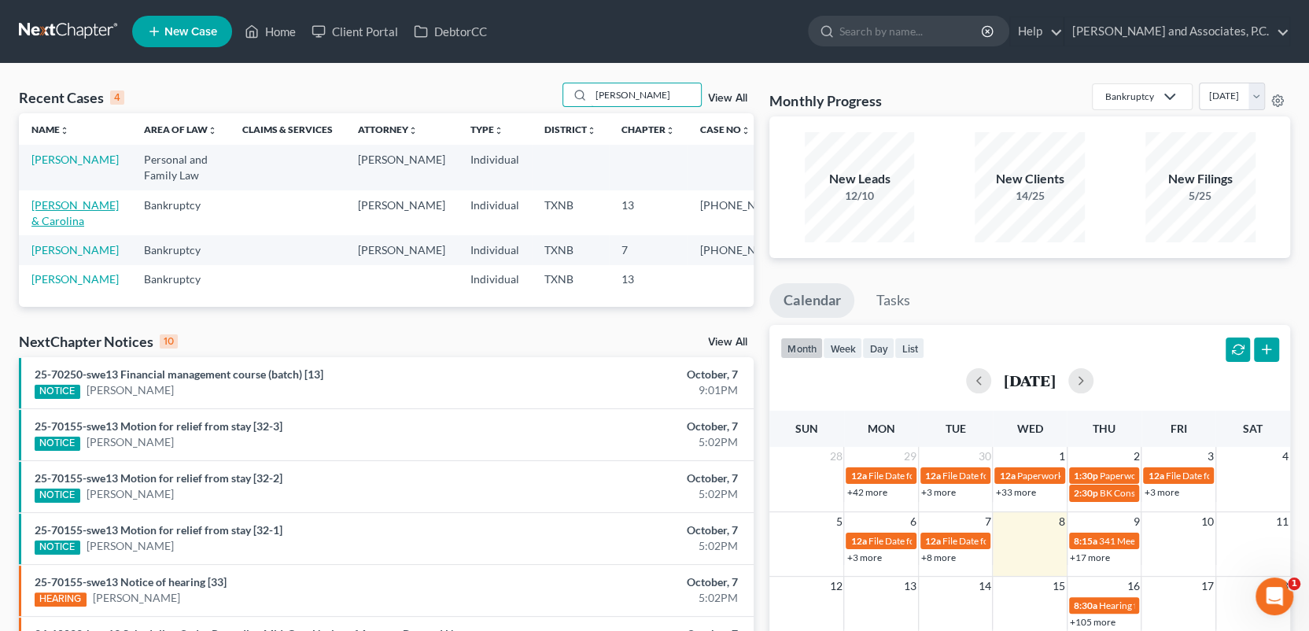
type input "bishop"
click at [78, 208] on link "Bishop, James & Carolina" at bounding box center [74, 212] width 87 height 29
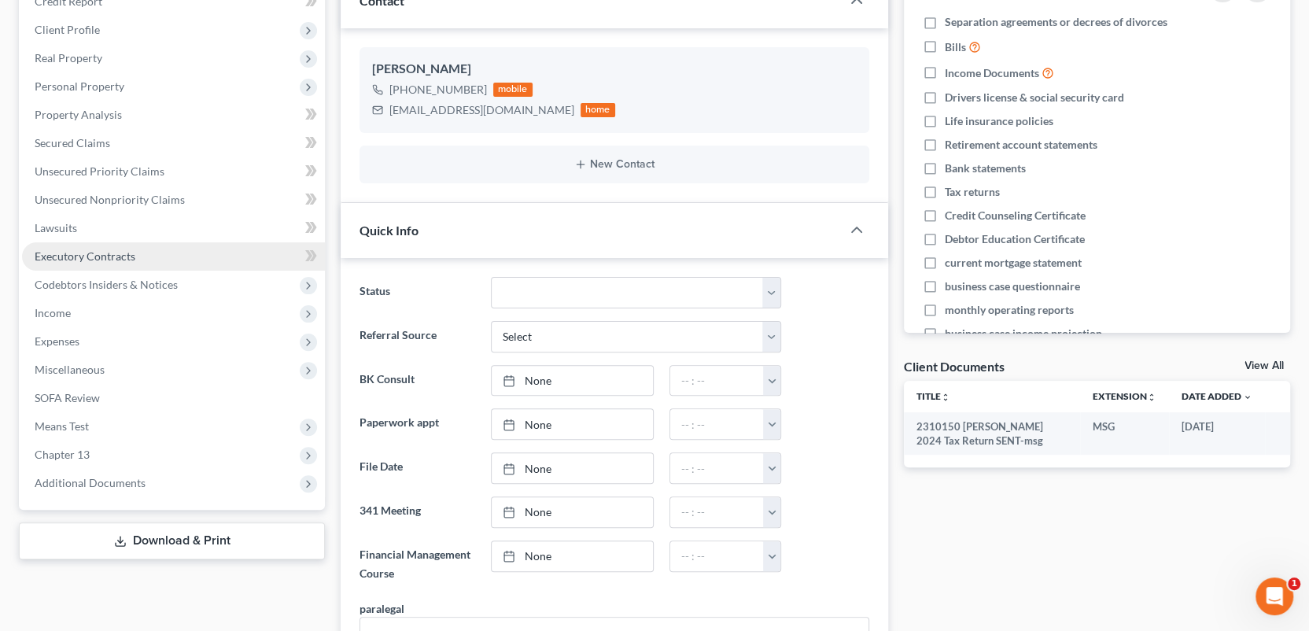
scroll to position [315, 0]
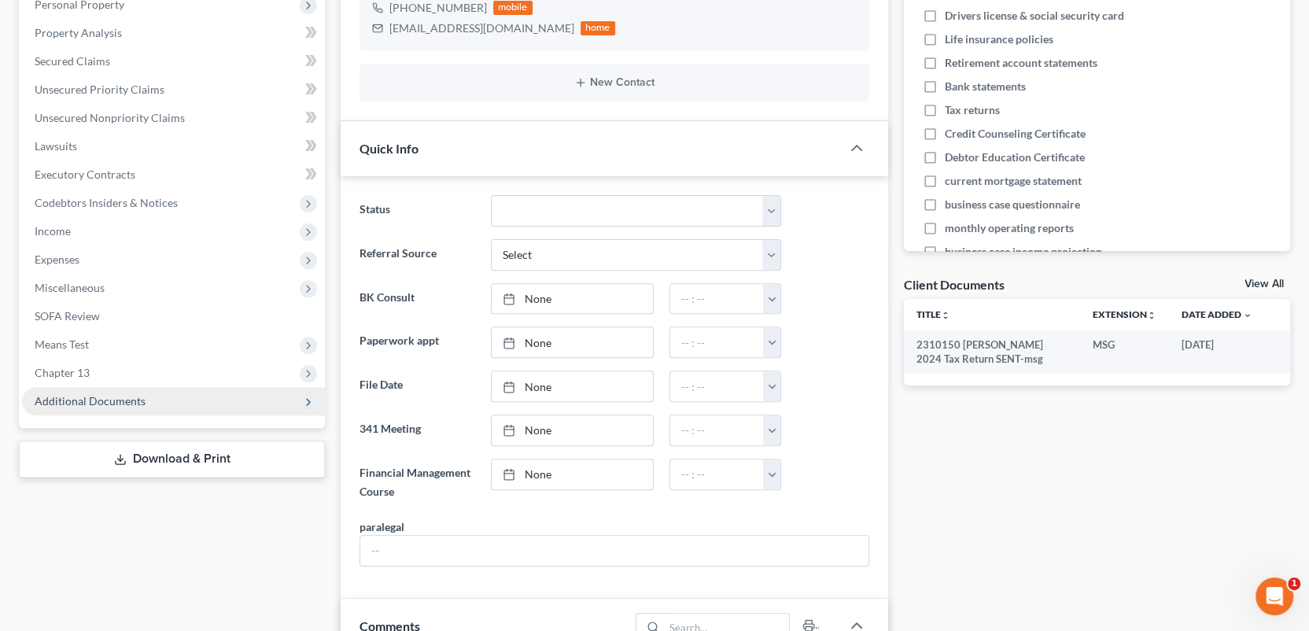
click at [104, 399] on span "Additional Documents" at bounding box center [90, 400] width 111 height 13
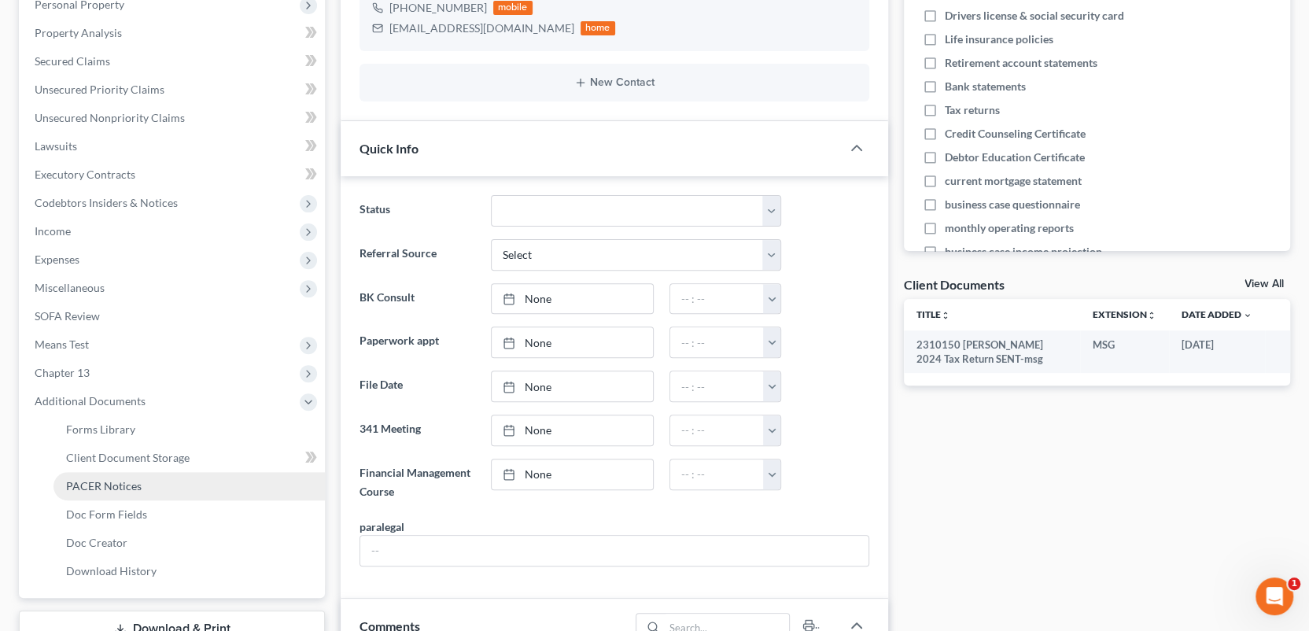
click at [128, 484] on span "PACER Notices" at bounding box center [103, 485] width 75 height 13
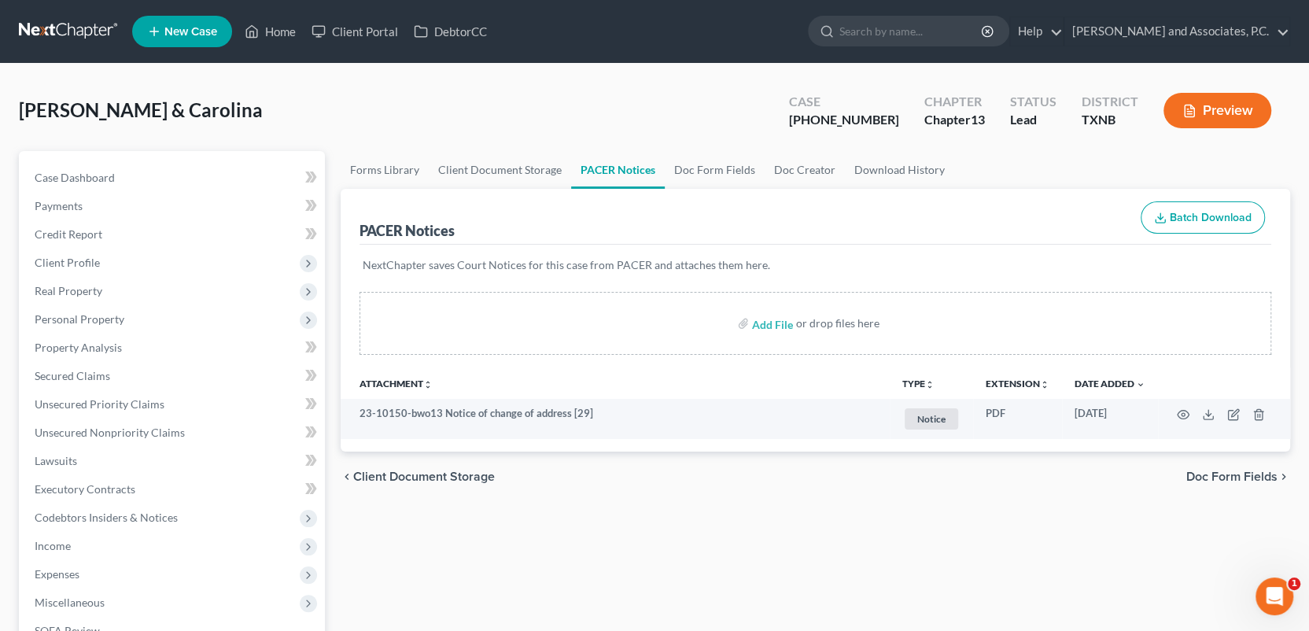
click at [208, 28] on span "New Case" at bounding box center [190, 32] width 53 height 12
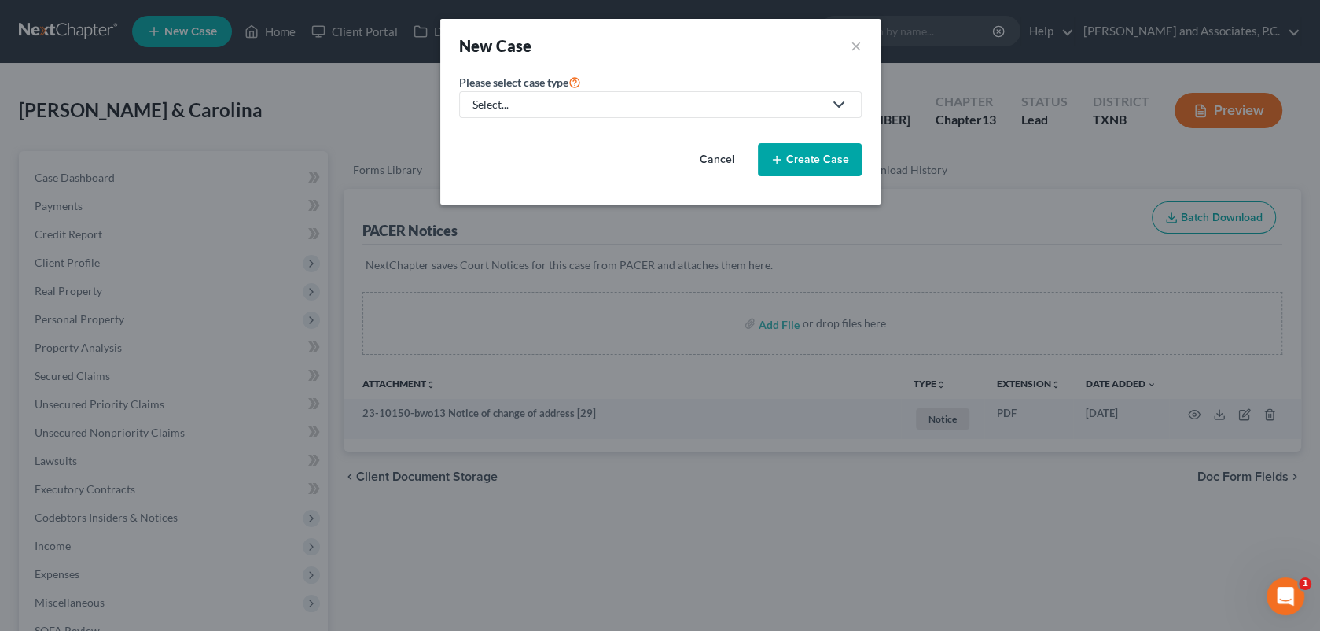
click at [621, 112] on link "Select..." at bounding box center [660, 104] width 403 height 27
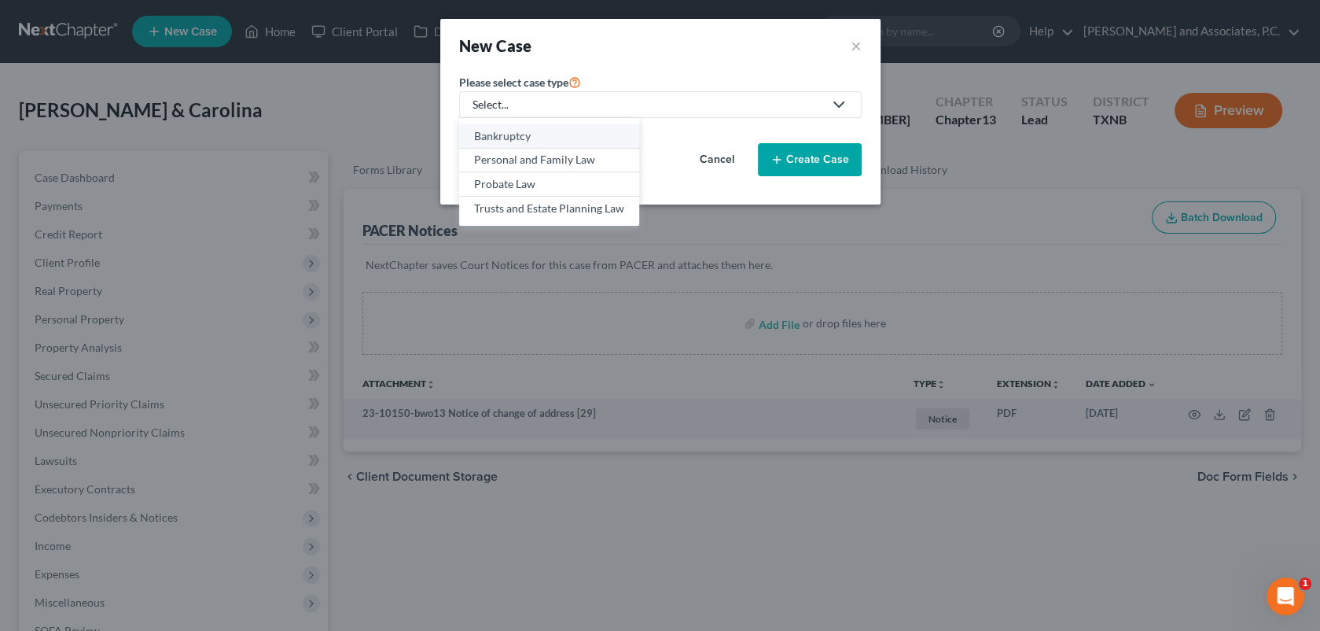
click at [613, 136] on div "Bankruptcy" at bounding box center [549, 136] width 150 height 16
select select "78"
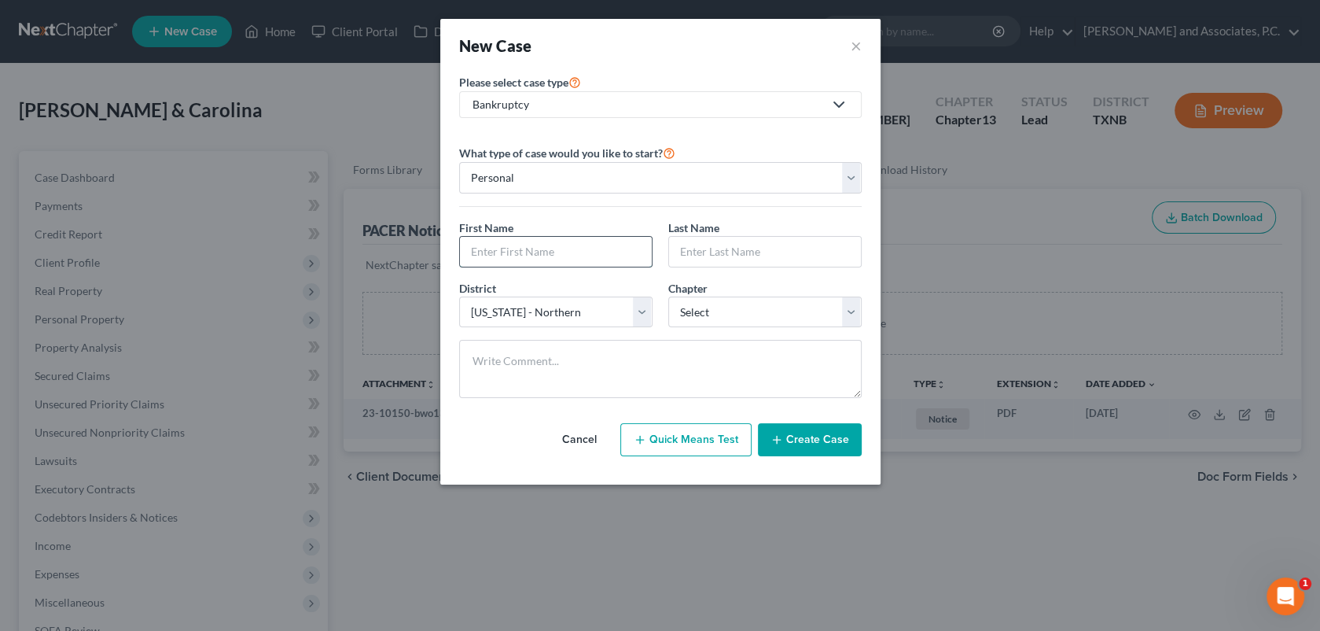
click at [600, 256] on input "text" at bounding box center [556, 252] width 192 height 30
type input "Melinda"
type input "Arnold"
click at [712, 318] on select "Select 7 11 12 13" at bounding box center [764, 311] width 193 height 31
select select "3"
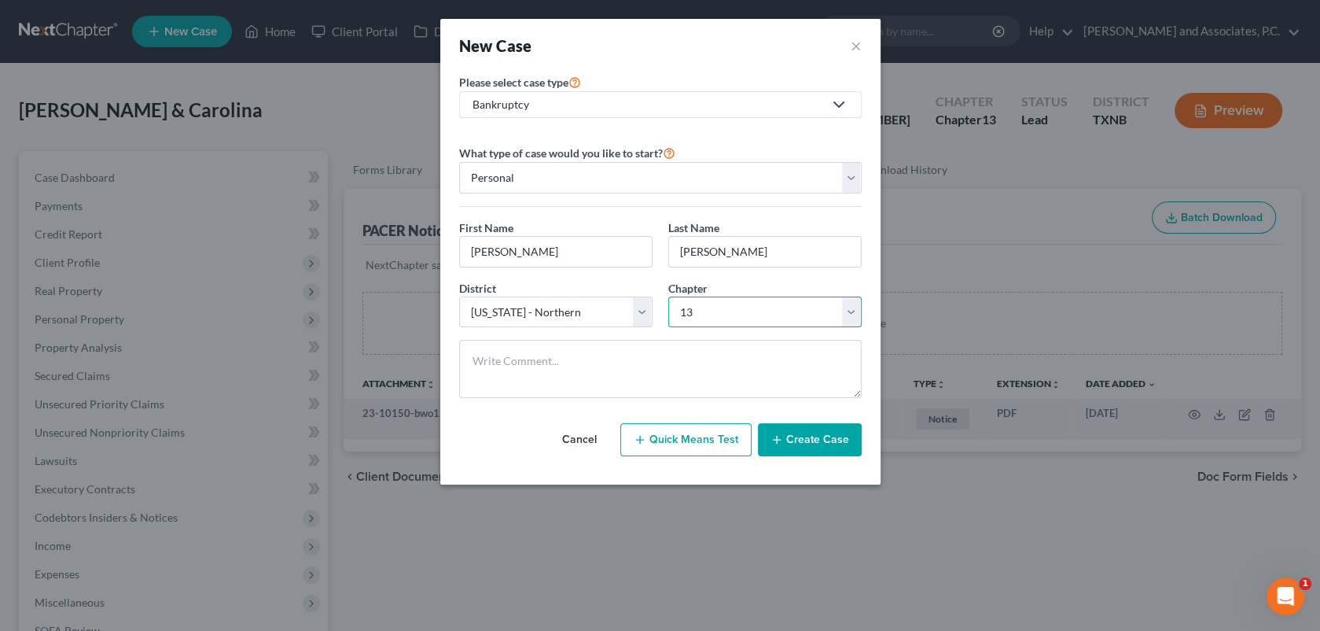
click at [668, 296] on select "Select 7 11 12 13" at bounding box center [764, 311] width 193 height 31
click at [781, 444] on icon "button" at bounding box center [777, 439] width 13 height 13
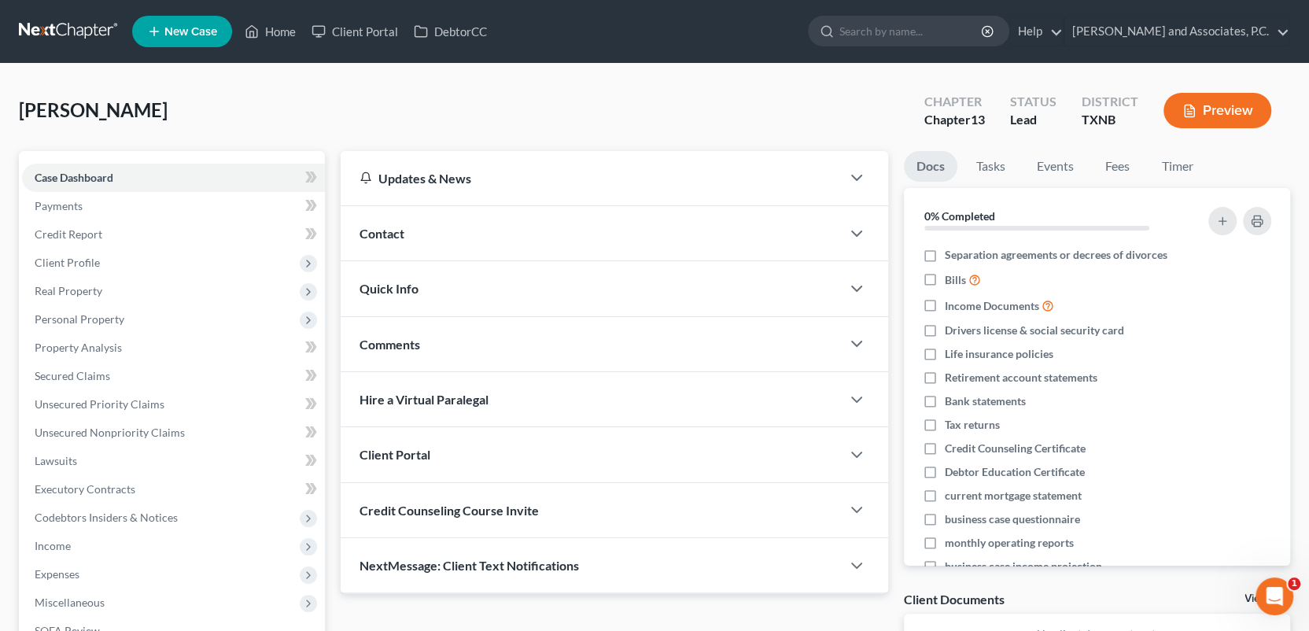
click at [425, 227] on div "Contact" at bounding box center [590, 233] width 500 height 54
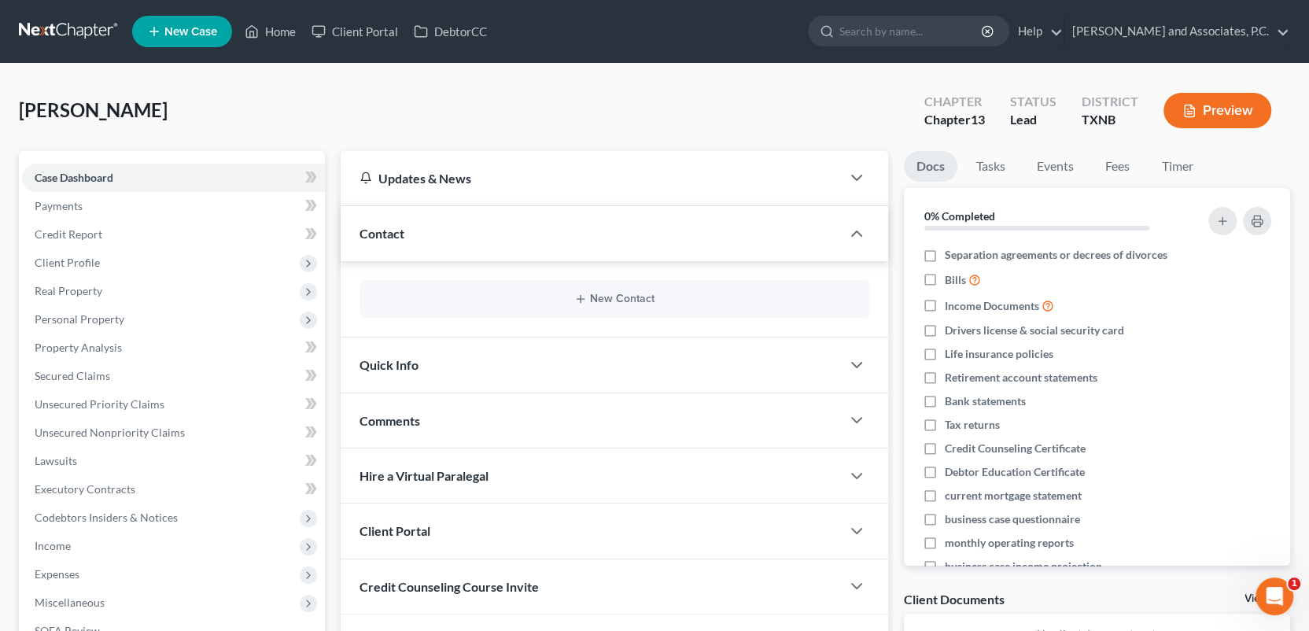
click at [457, 306] on div "New Contact" at bounding box center [614, 299] width 510 height 38
click at [597, 301] on button "New Contact" at bounding box center [614, 299] width 484 height 13
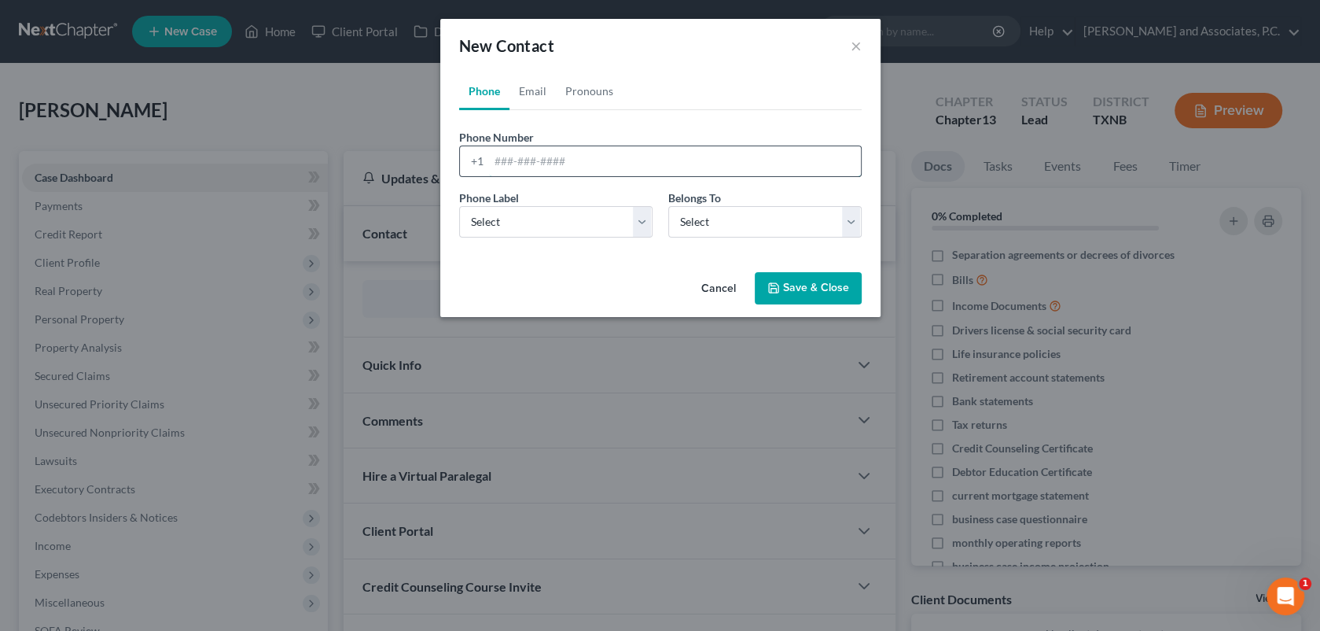
click at [494, 159] on input "tel" at bounding box center [675, 161] width 372 height 30
type input "760-983-1574"
click at [516, 226] on select "Select Mobile Home Work Other" at bounding box center [555, 221] width 193 height 31
select select "0"
click at [459, 206] on select "Select Mobile Home Work Other" at bounding box center [555, 221] width 193 height 31
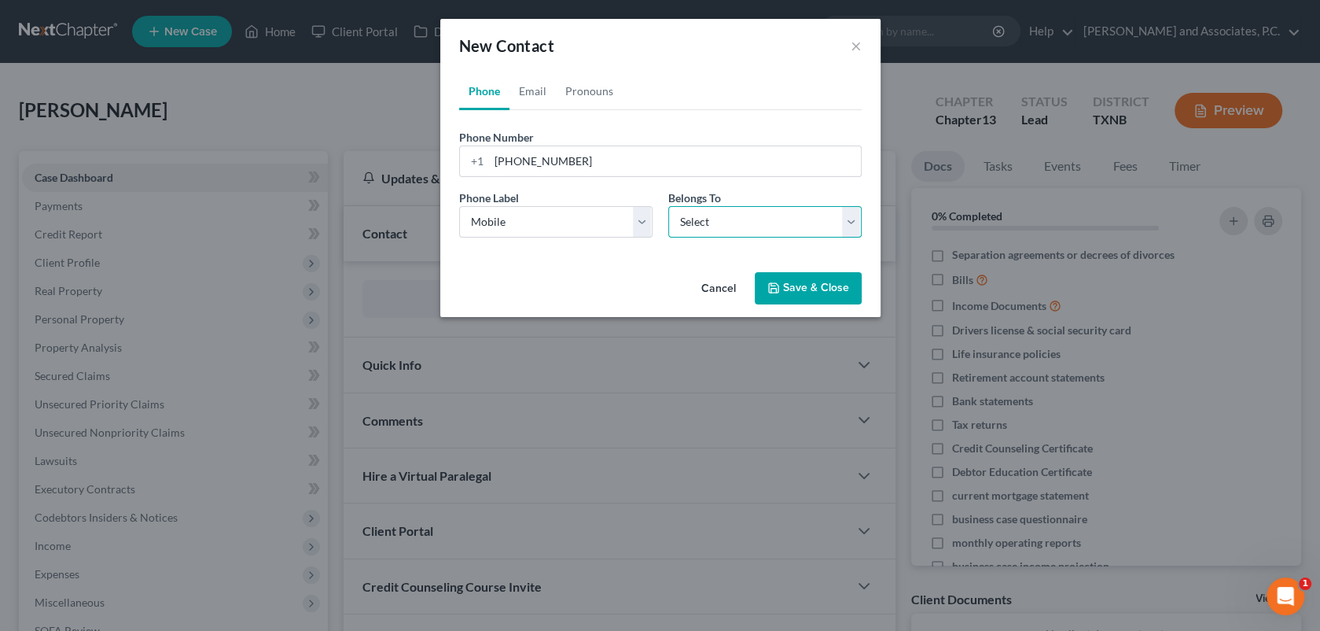
click at [686, 226] on select "Select Client Other" at bounding box center [764, 221] width 193 height 31
select select "0"
click at [668, 206] on select "Select Client Other" at bounding box center [764, 221] width 193 height 31
click at [528, 92] on link "Email" at bounding box center [533, 91] width 46 height 38
click at [509, 154] on input "email" at bounding box center [675, 161] width 372 height 30
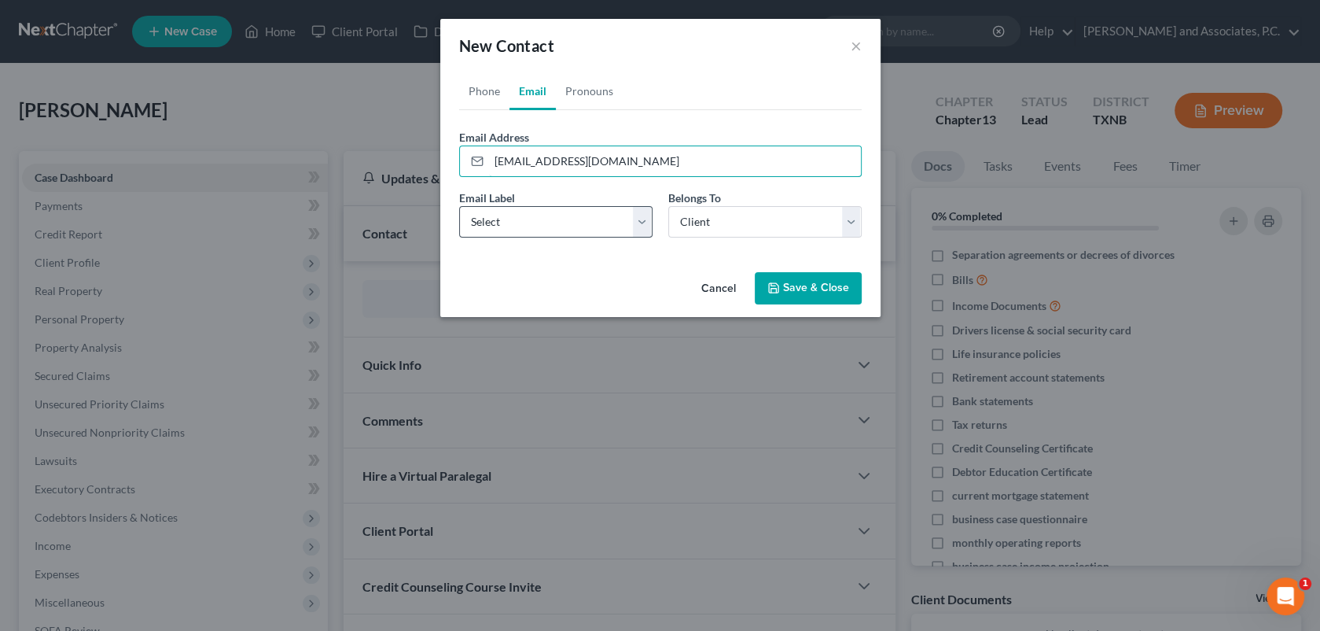
type input "melindaarnold88@gmail.com"
click at [614, 218] on select "Select Home Work Other" at bounding box center [555, 221] width 193 height 31
select select "0"
click at [459, 206] on select "Select Home Work Other" at bounding box center [555, 221] width 193 height 31
click at [799, 291] on button "Save & Close" at bounding box center [808, 288] width 107 height 33
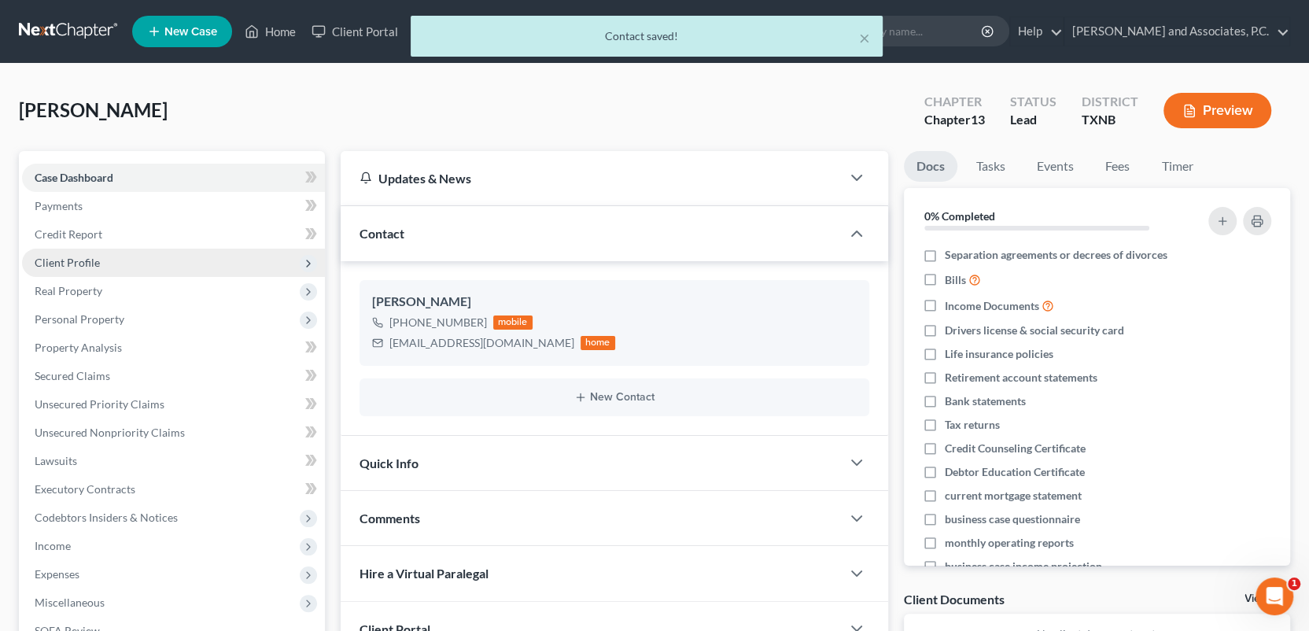
click at [72, 263] on span "Client Profile" at bounding box center [67, 262] width 65 height 13
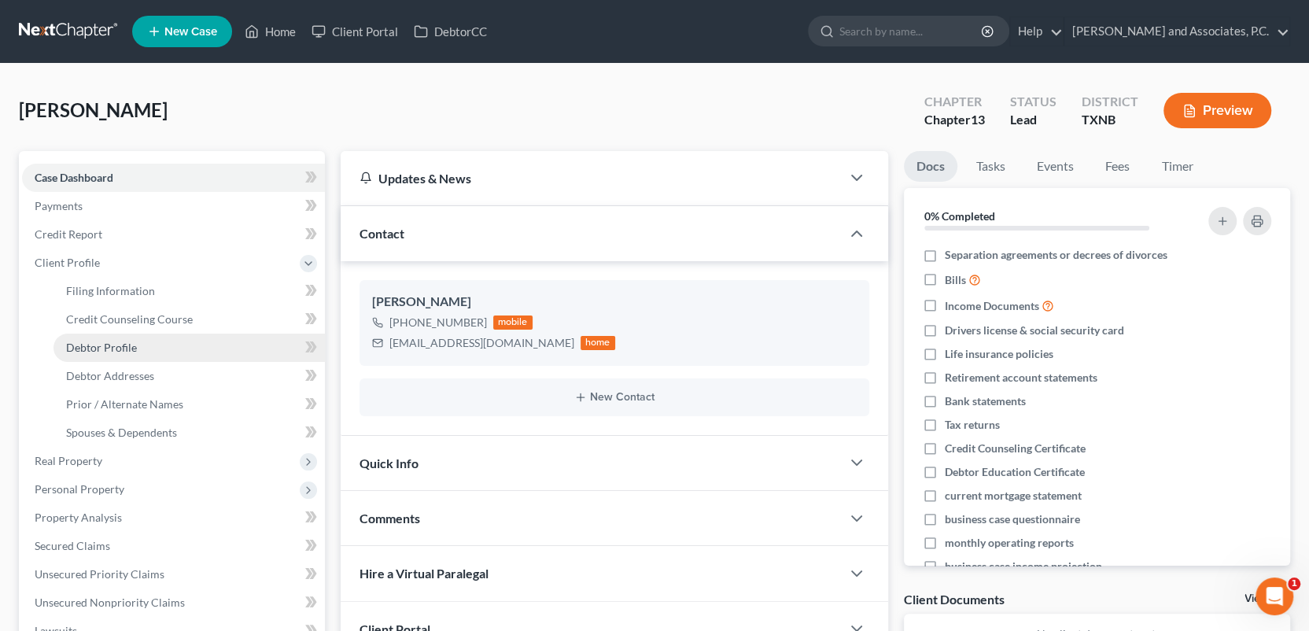
drag, startPoint x: 130, startPoint y: 345, endPoint x: 148, endPoint y: 340, distance: 18.9
click at [131, 346] on span "Debtor Profile" at bounding box center [101, 346] width 71 height 13
select select "0"
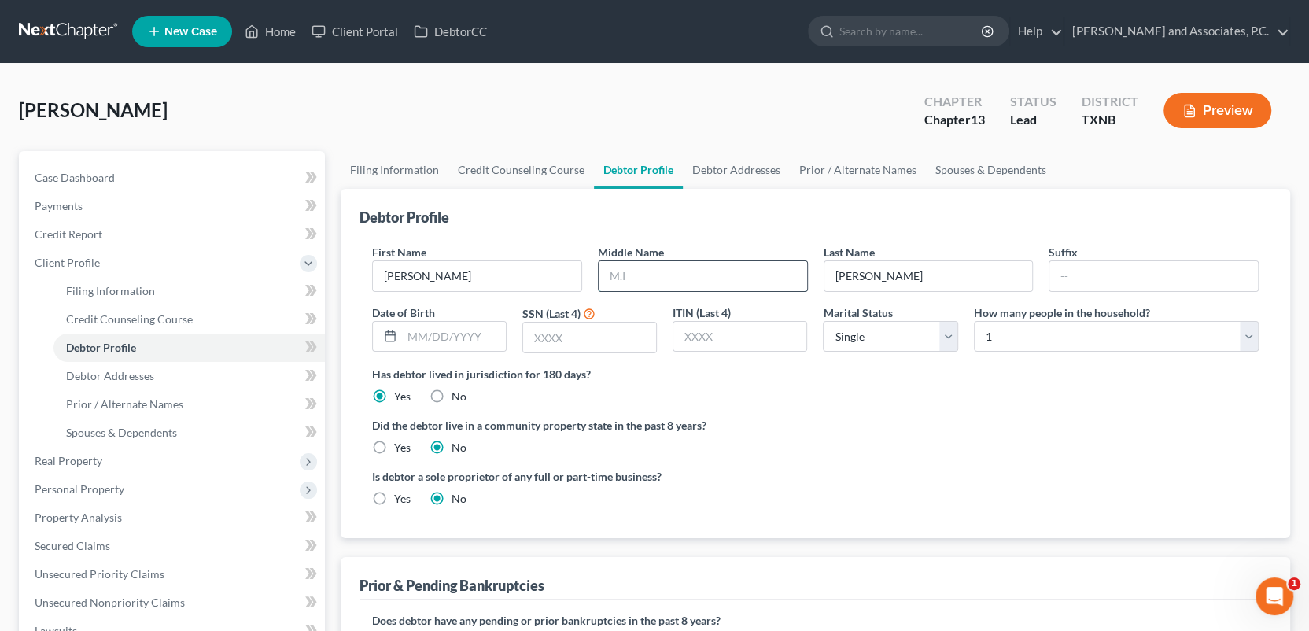
click at [630, 275] on input "text" at bounding box center [702, 276] width 208 height 30
type input "Sue"
click at [410, 340] on input "text" at bounding box center [454, 337] width 104 height 30
type input "03/10/1988"
type input "3661"
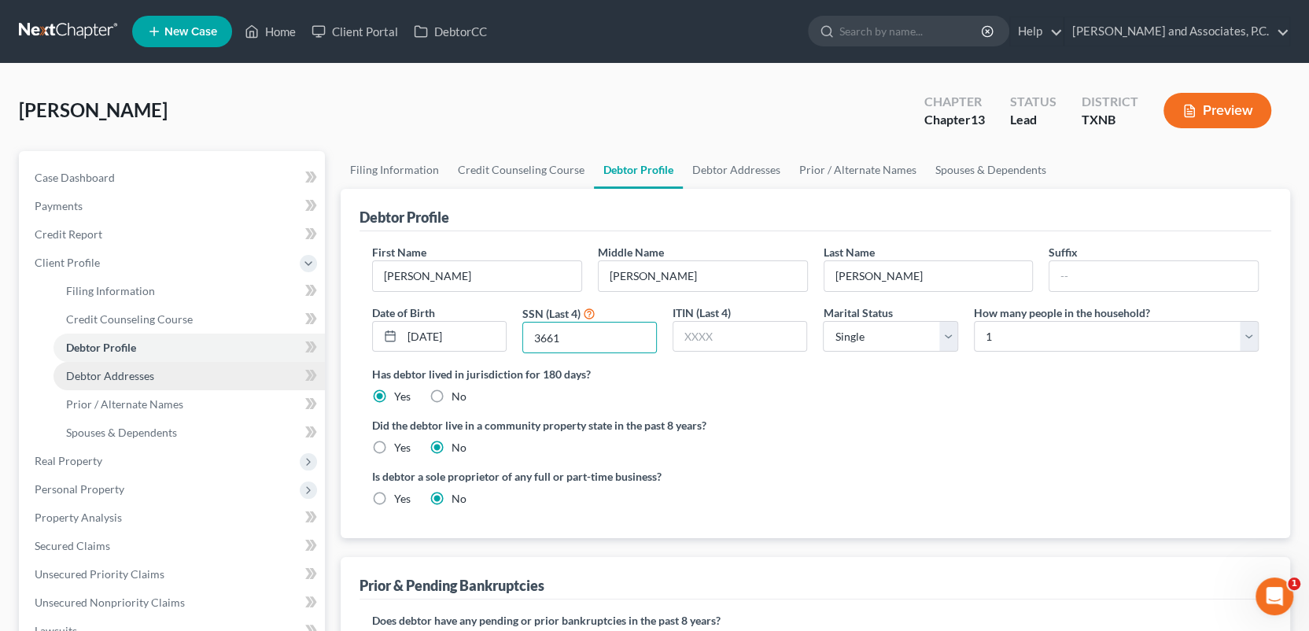
click at [96, 378] on span "Debtor Addresses" at bounding box center [110, 375] width 88 height 13
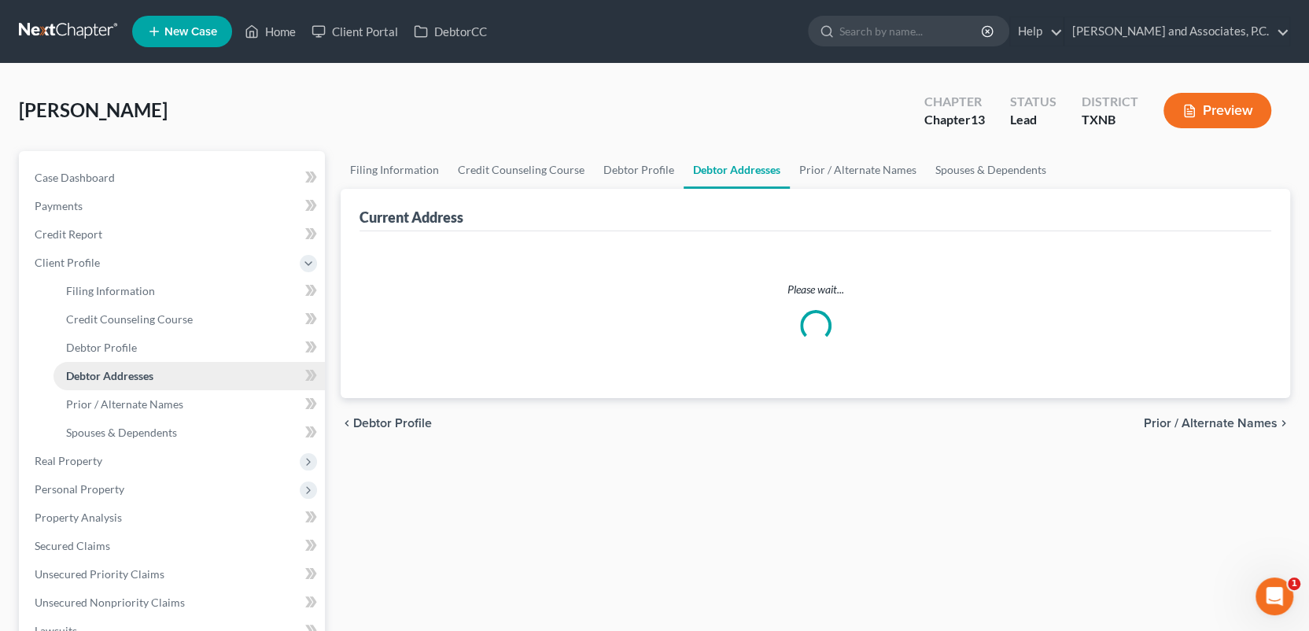
select select "0"
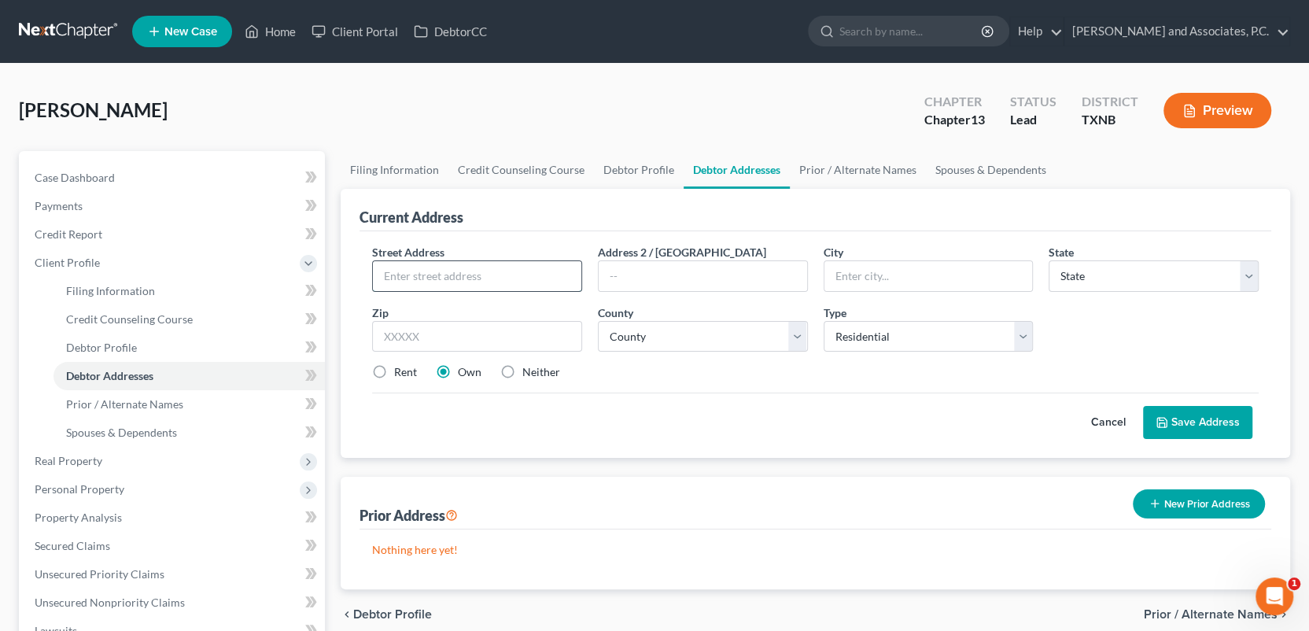
click at [461, 277] on input "text" at bounding box center [477, 276] width 208 height 30
type input "4922 Bayberry"
type input "Wichita Falls"
select select "45"
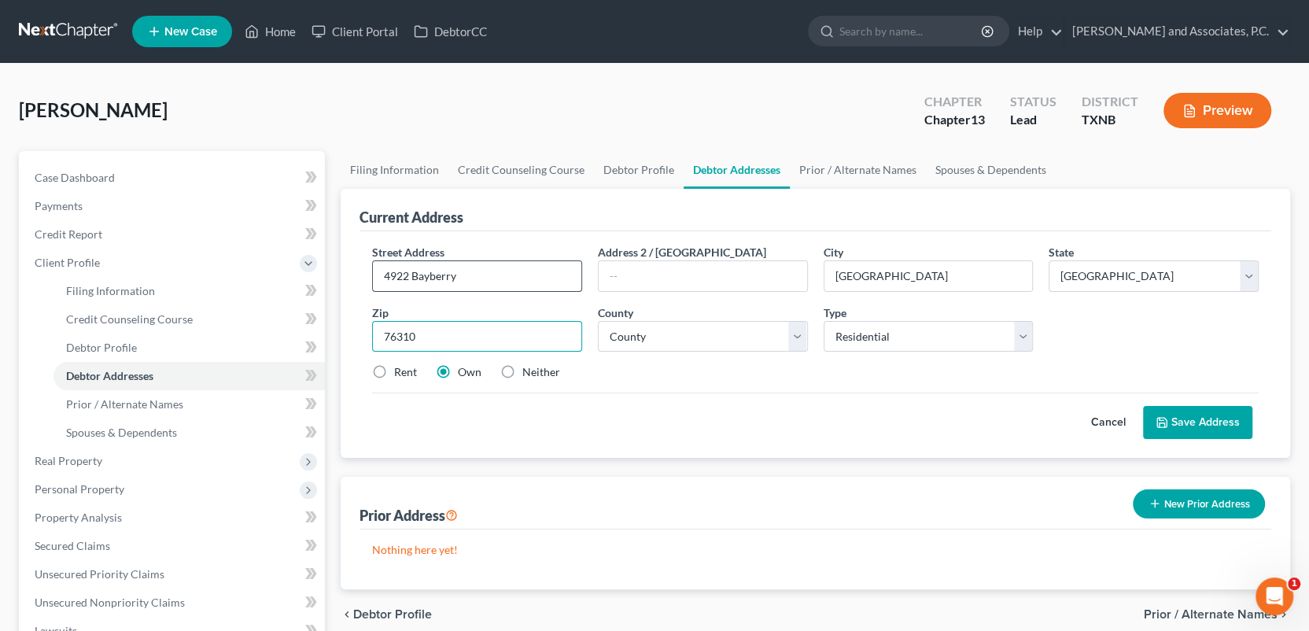
type input "76310"
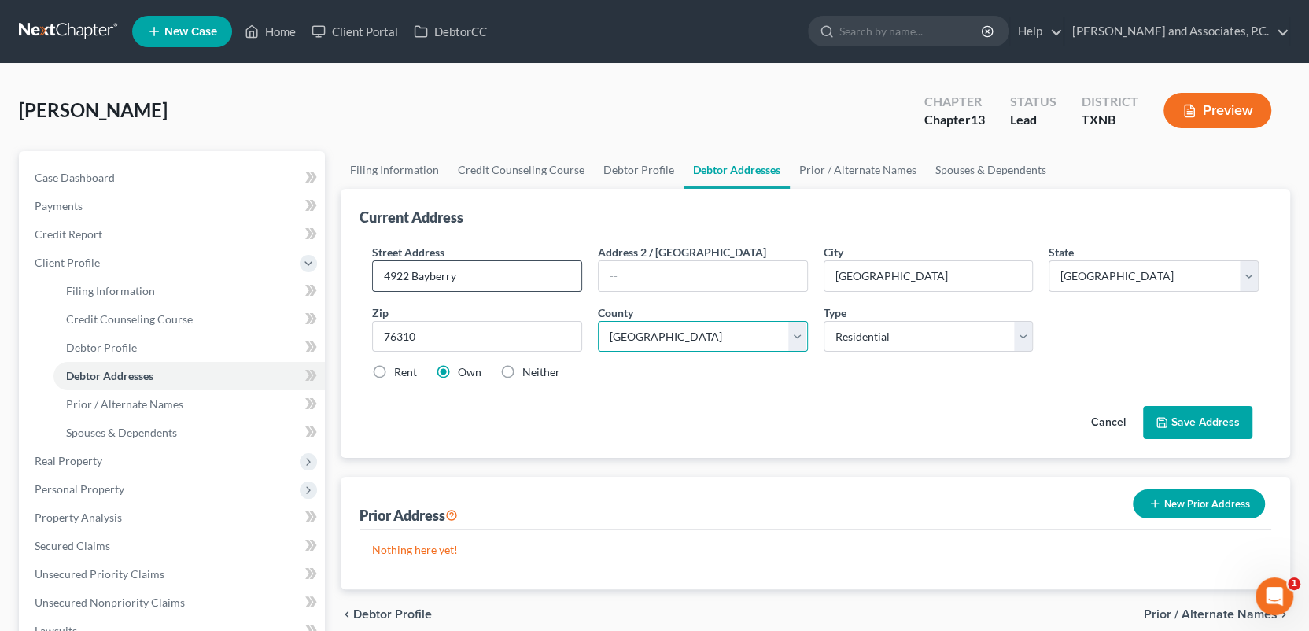
select select "242"
click at [394, 370] on label "Rent" at bounding box center [405, 372] width 23 height 16
click at [400, 370] on input "Rent" at bounding box center [405, 369] width 10 height 10
radio input "true"
click at [1217, 418] on button "Save Address" at bounding box center [1197, 422] width 109 height 33
